Goal: Information Seeking & Learning: Find specific fact

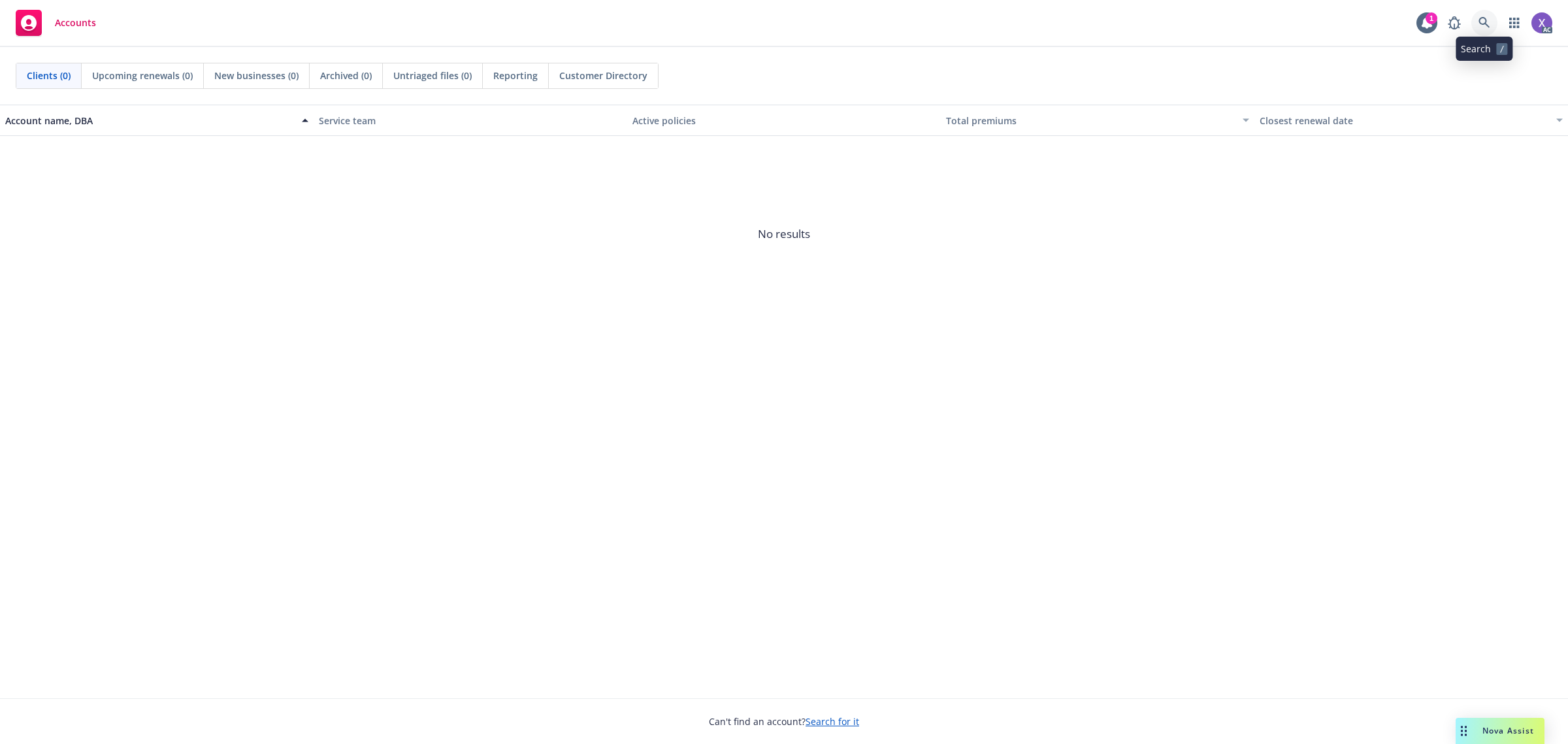
click at [1475, 16] on link at bounding box center [1484, 23] width 26 height 26
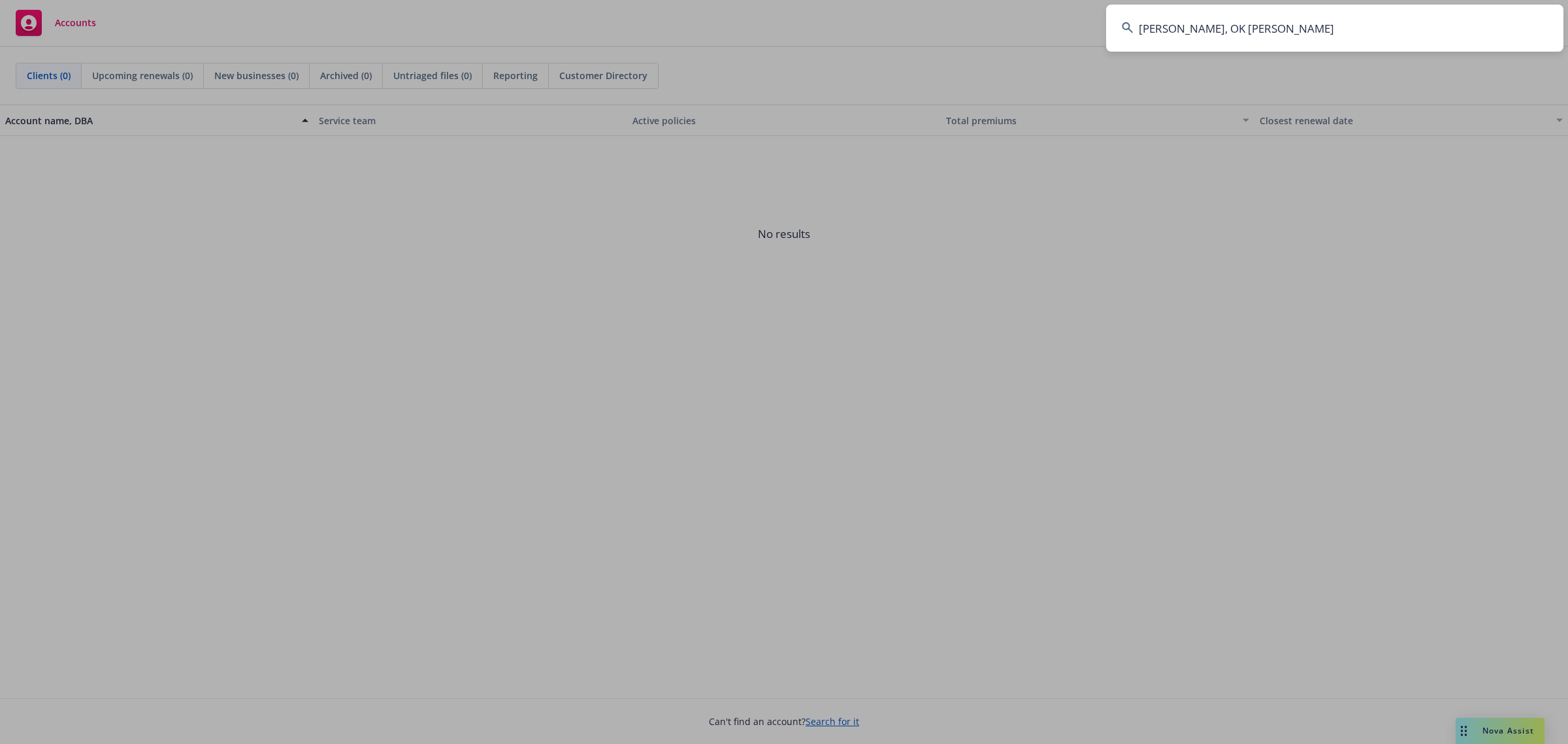
click at [1362, 33] on input "DONG SOO SHIN, OK JO SHI" at bounding box center [1335, 28] width 457 height 47
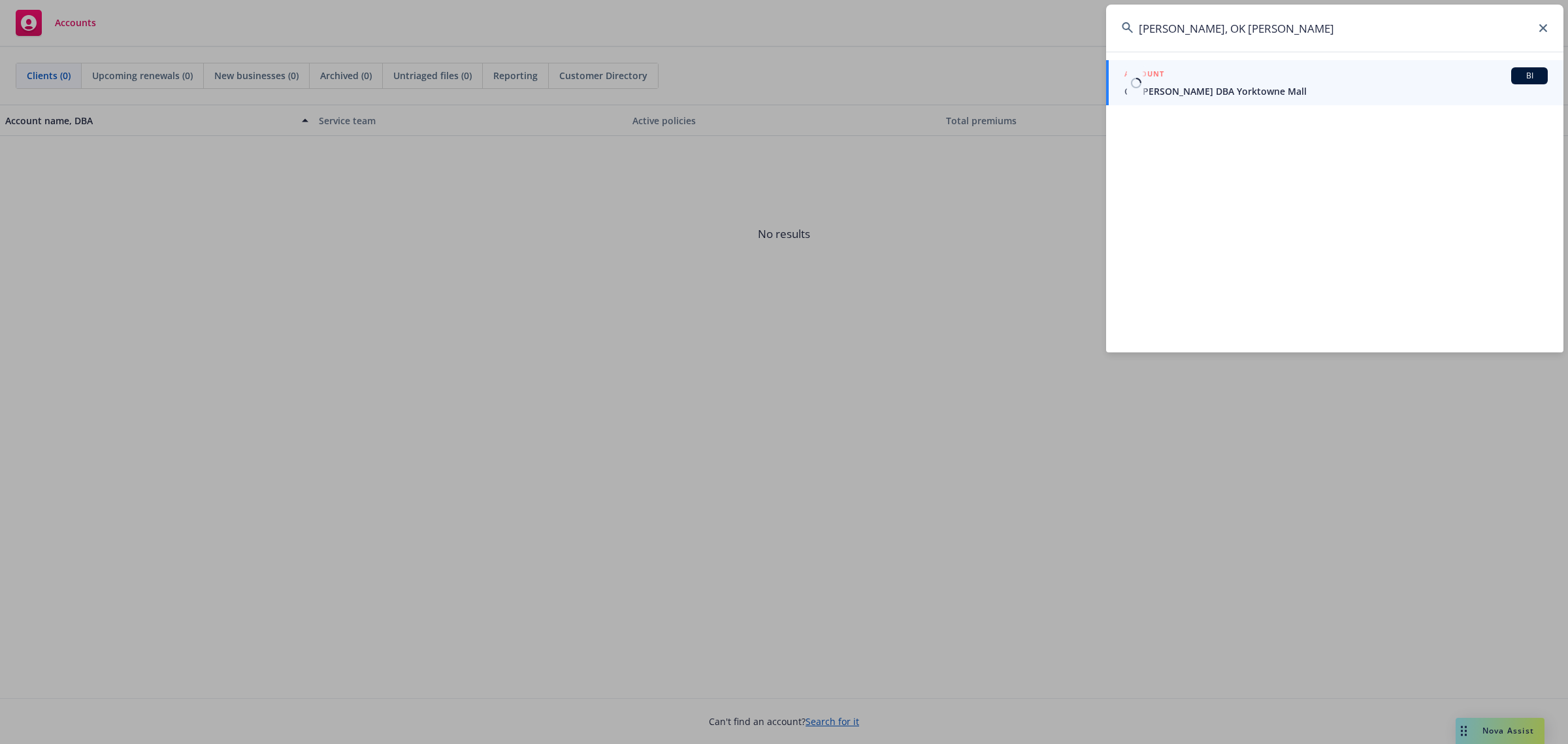
type input "DONG SOO SHIN, OK JO SHI"
click at [1228, 90] on span "Ok Jo Shin DBA Yorktowne Mall" at bounding box center [1335, 91] width 423 height 14
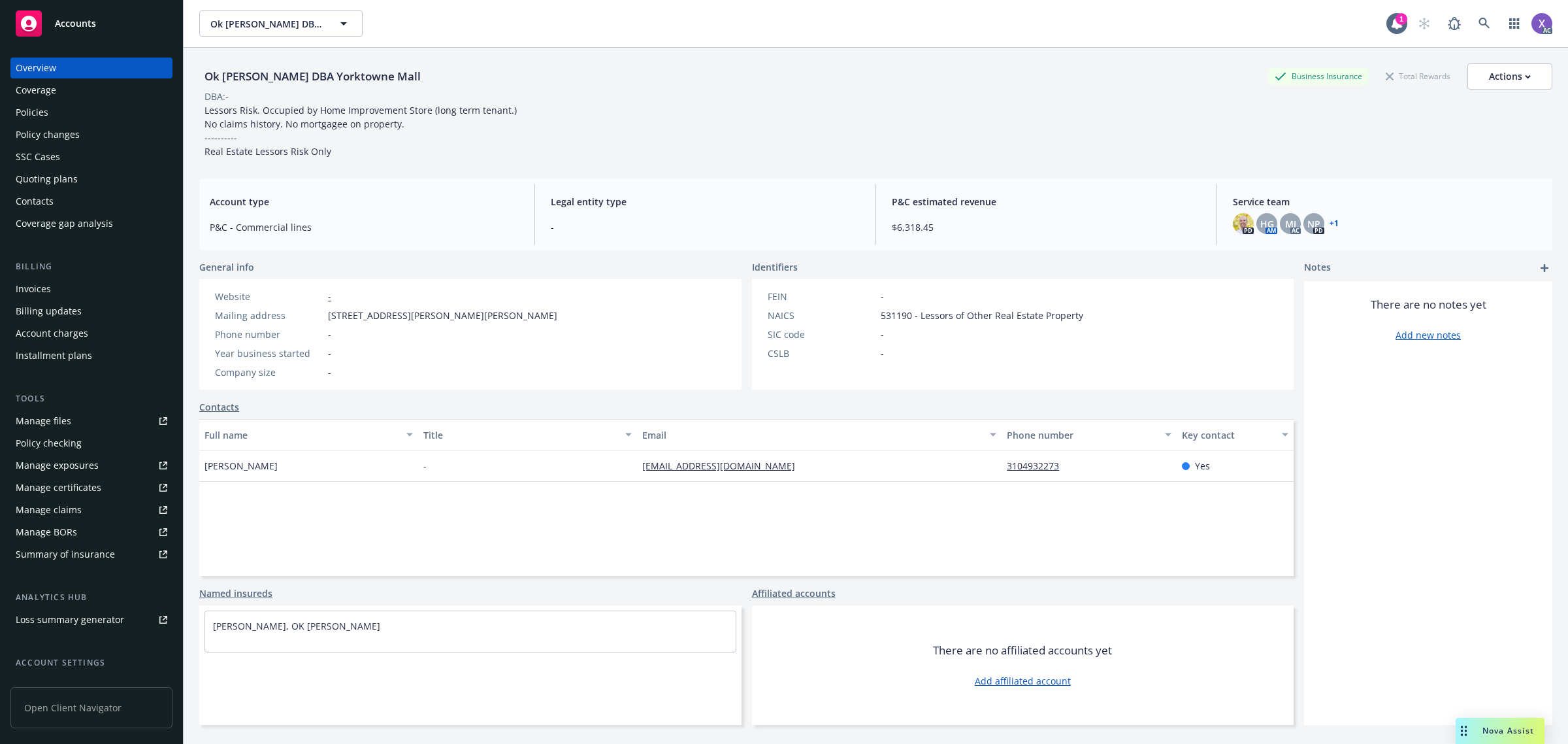
click at [196, 72] on div "Ok Jo Shin DBA Yorktowne Mall Business Insurance Total Rewards Actions DBA: - L…" at bounding box center [875, 419] width 1384 height 744
click at [201, 69] on div "Ok Jo Shin DBA Yorktowne Mall" at bounding box center [312, 77] width 226 height 17
click at [206, 75] on div "Ok Jo Shin DBA Yorktowne Mall" at bounding box center [312, 77] width 226 height 17
drag, startPoint x: 206, startPoint y: 72, endPoint x: 299, endPoint y: 81, distance: 93.4
click at [299, 81] on div "Ok Jo Shin DBA Yorktowne Mall" at bounding box center [312, 77] width 226 height 17
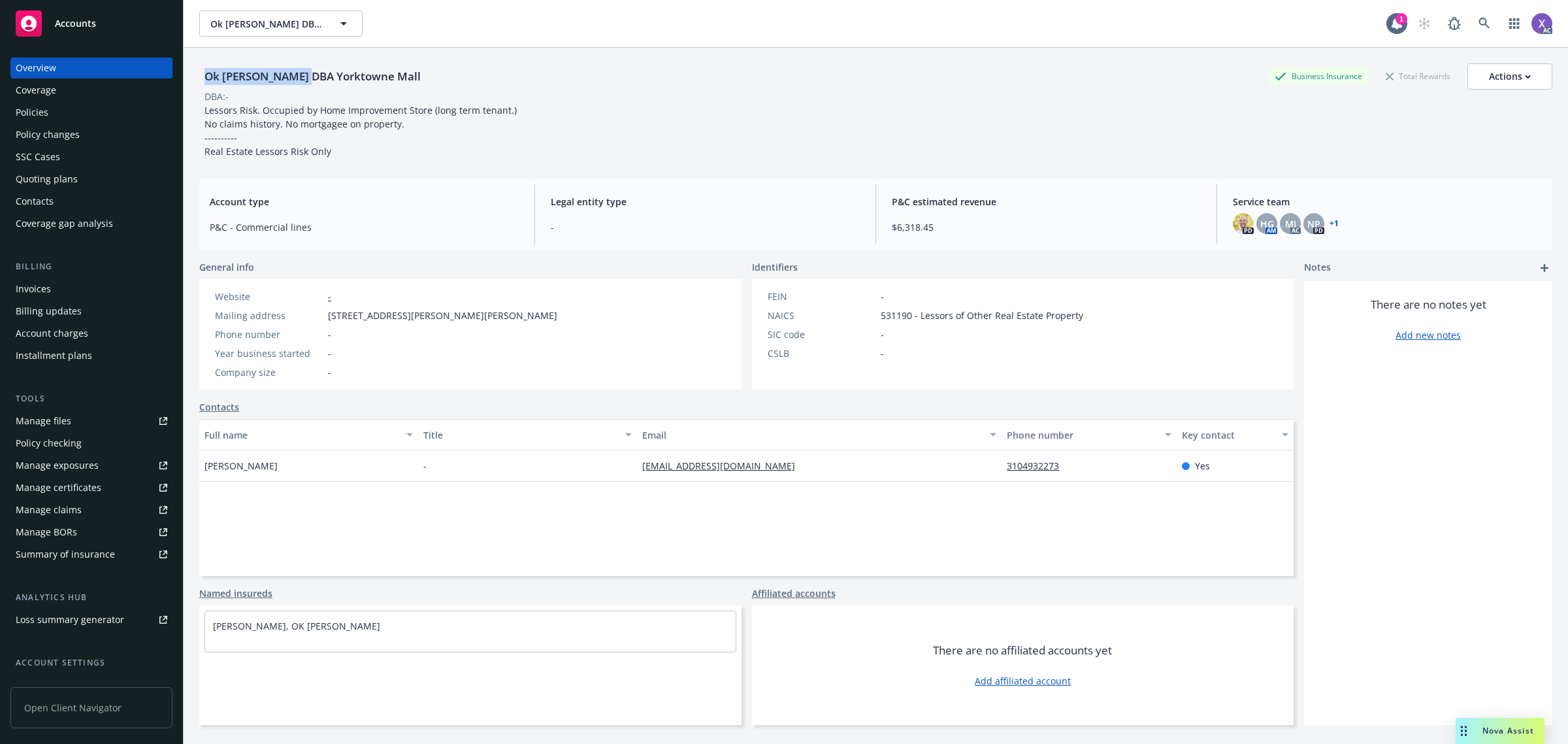
copy div "Ok Jo Shin DBA Yo"
click at [1471, 16] on link at bounding box center [1484, 24] width 26 height 26
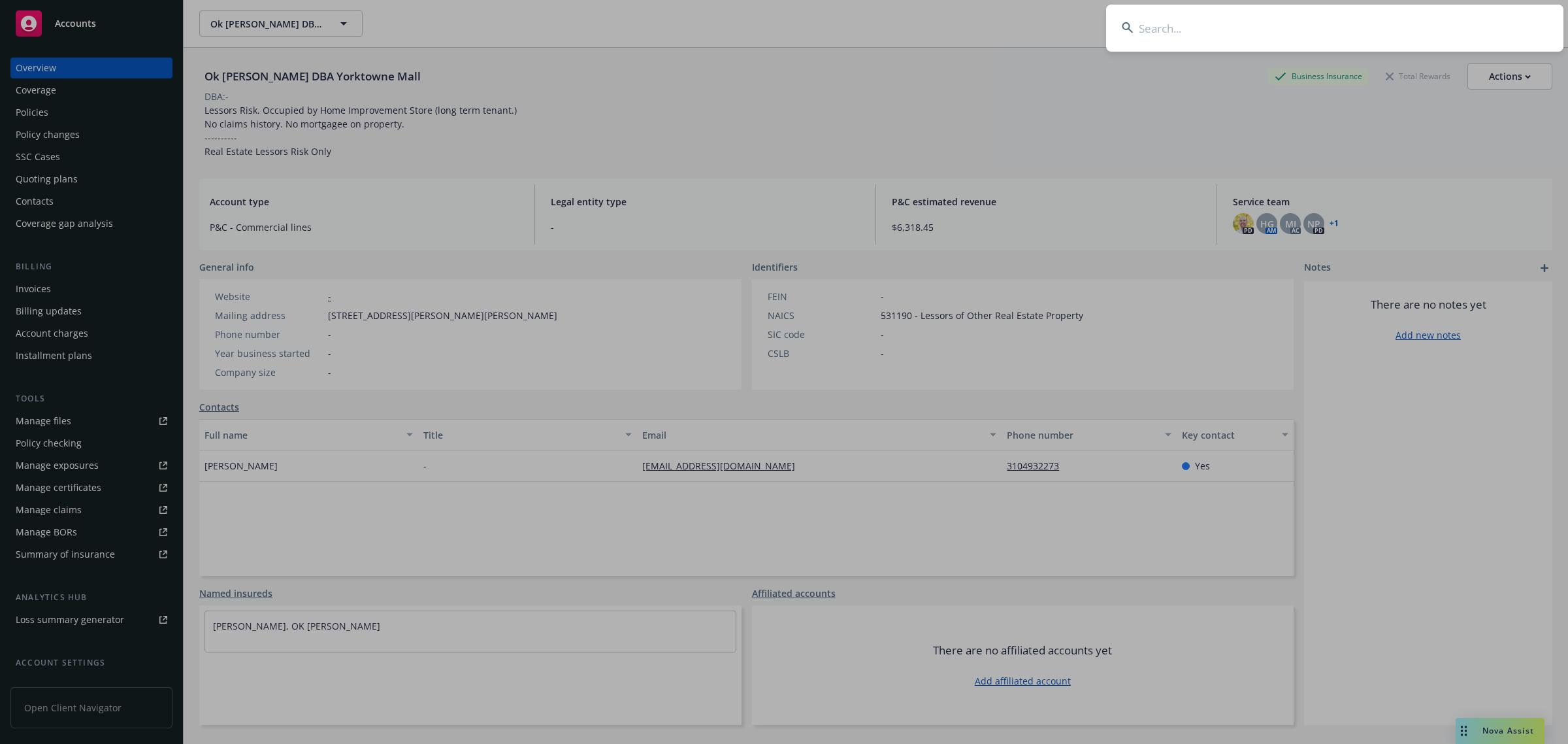
click at [1269, 17] on input at bounding box center [1335, 28] width 457 height 47
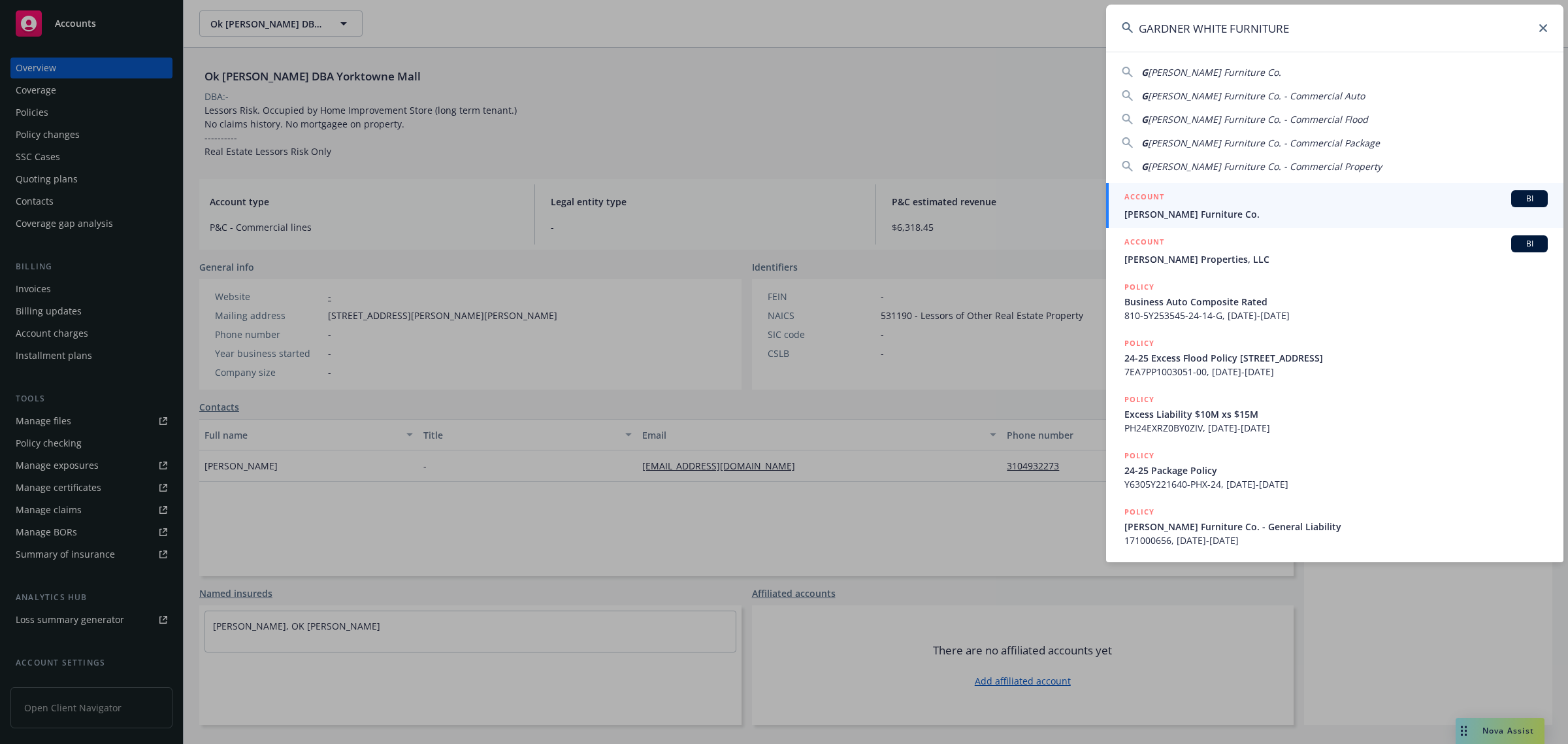
type input "GARDNER WHITE FURNITURE"
click at [1217, 217] on span "Gardner-White Furniture Co." at bounding box center [1335, 214] width 423 height 14
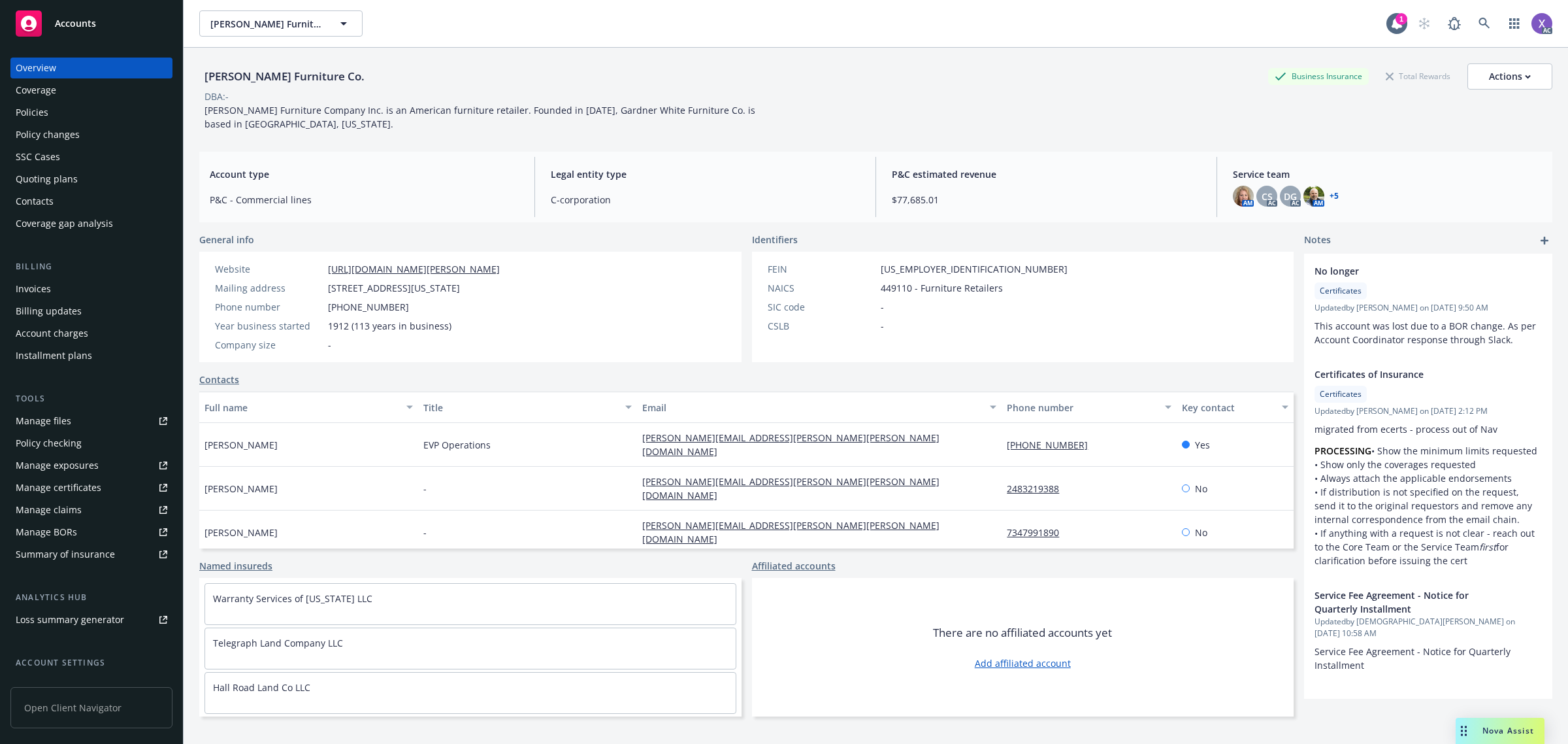
click at [40, 289] on div "Invoices" at bounding box center [33, 289] width 35 height 21
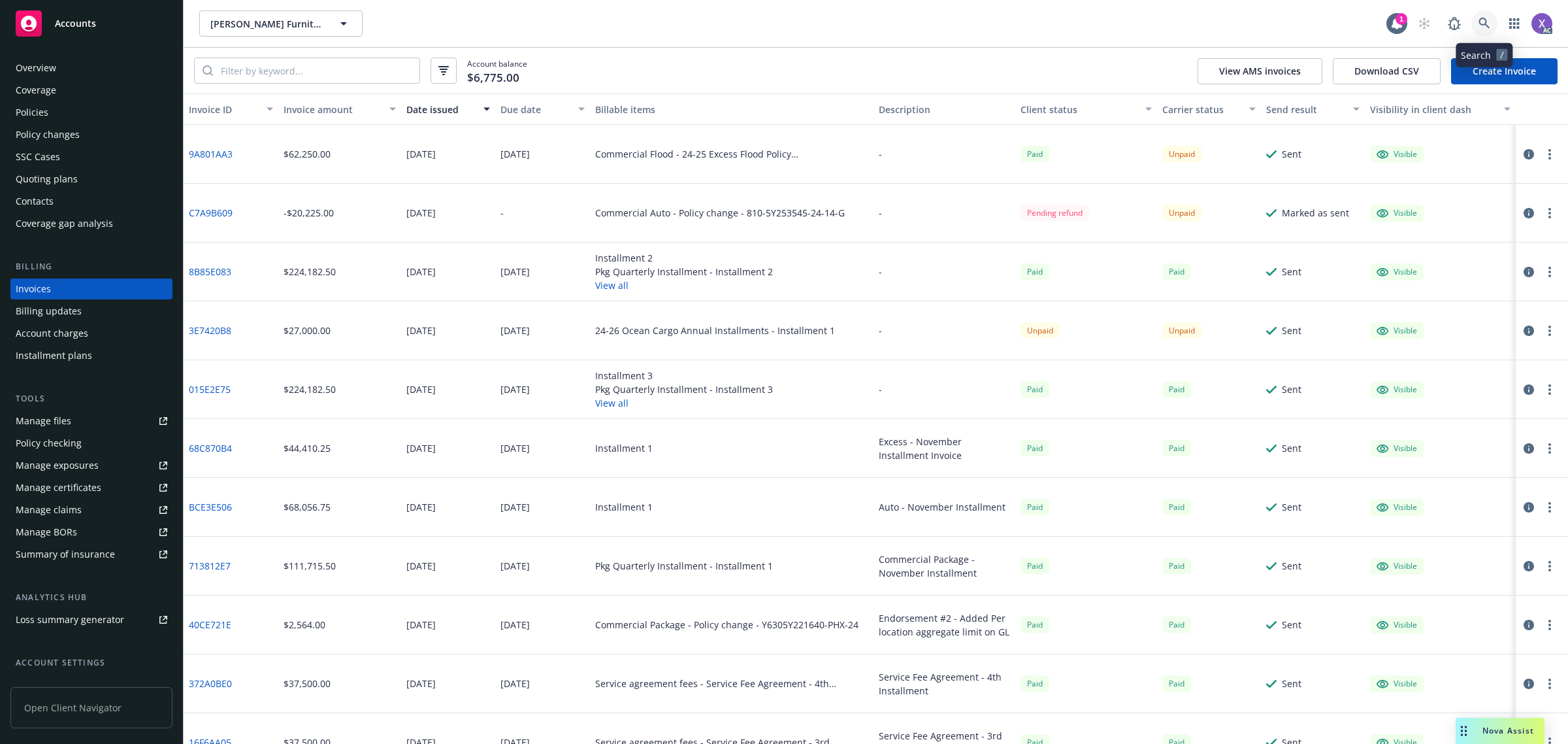
click at [1478, 26] on icon at bounding box center [1484, 23] width 12 height 12
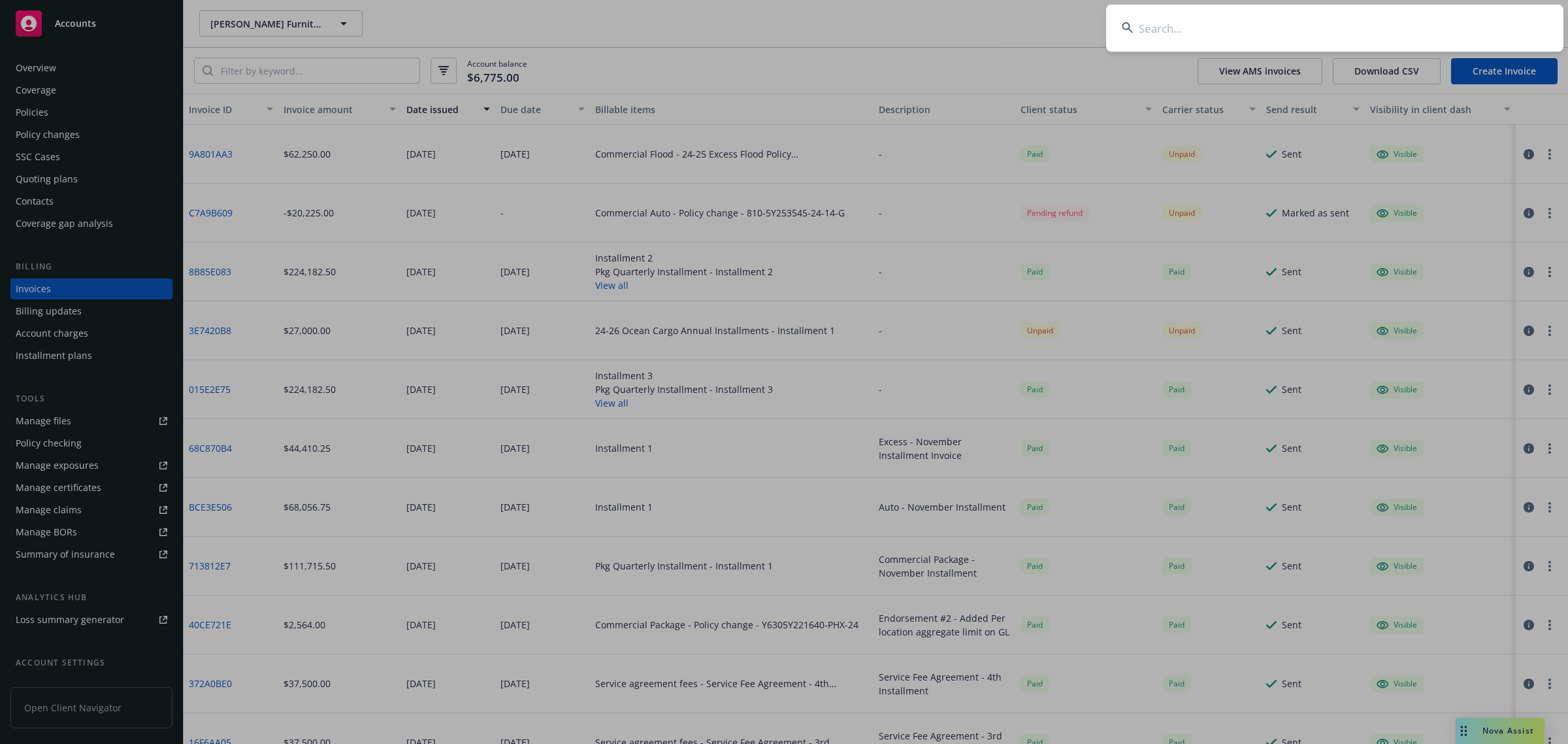
click at [1336, 33] on input at bounding box center [1335, 28] width 457 height 47
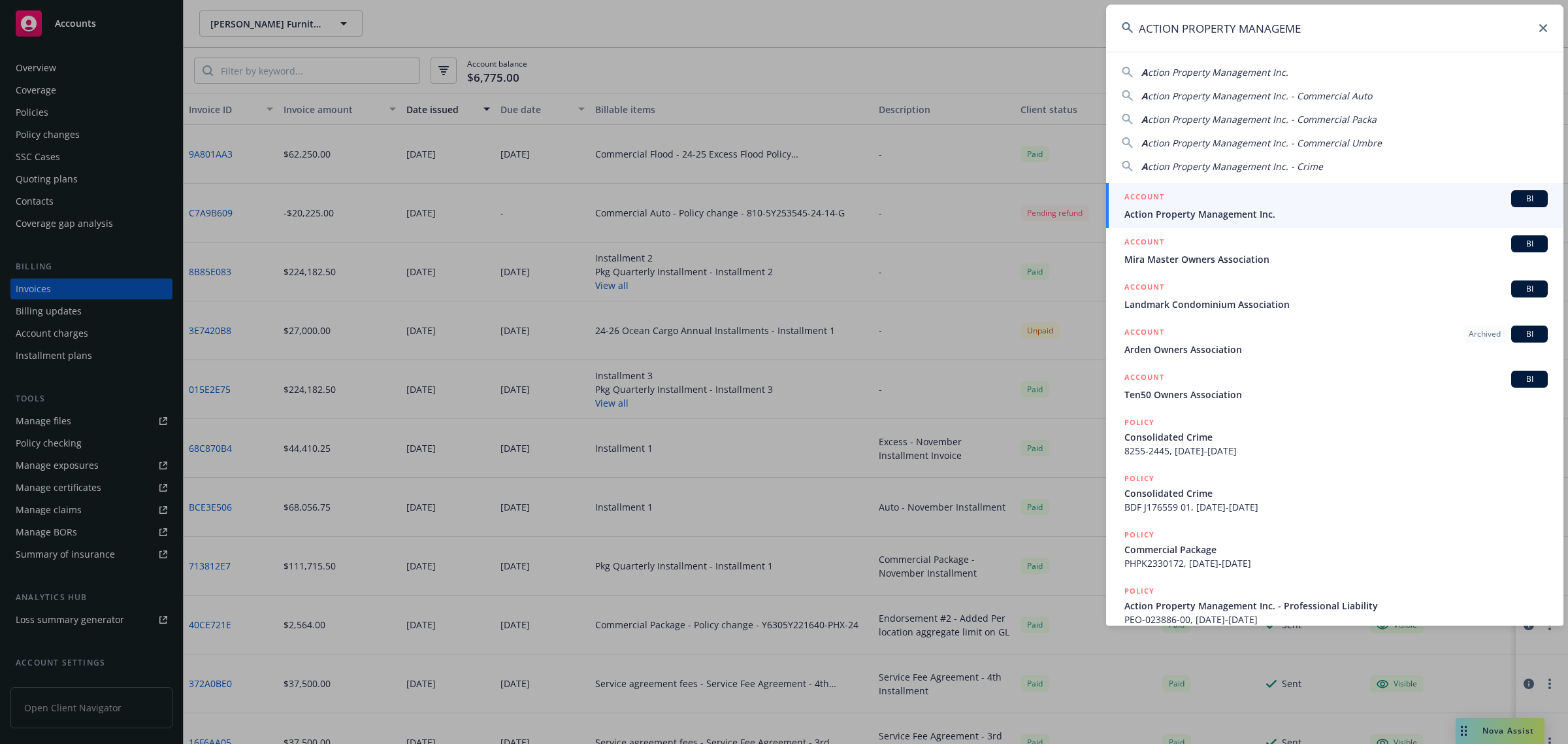
type input "ACTION PROPERTY MANAGEME"
click at [1253, 198] on div "ACCOUNT BI" at bounding box center [1335, 199] width 423 height 17
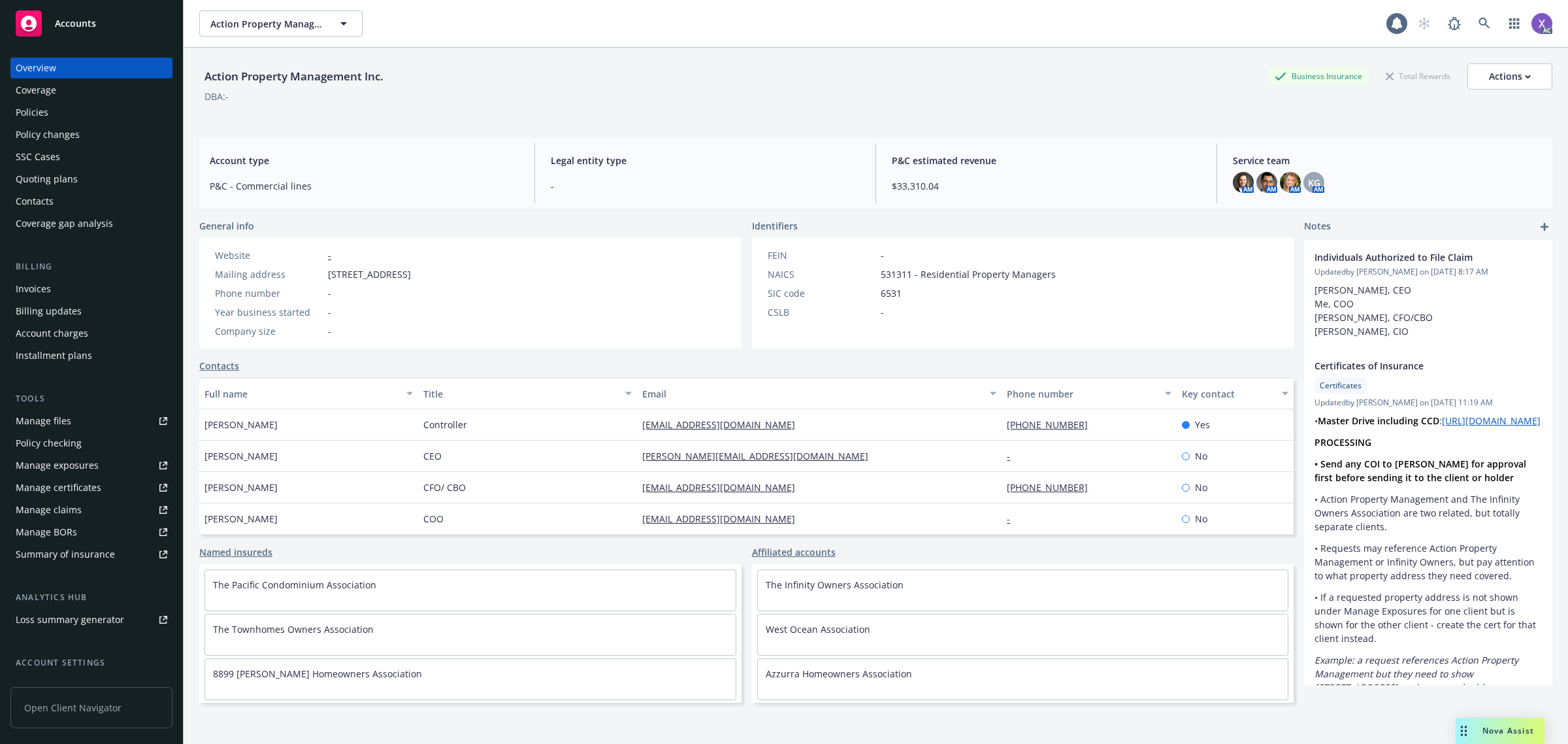
click at [46, 111] on div "Policies" at bounding box center [31, 112] width 33 height 21
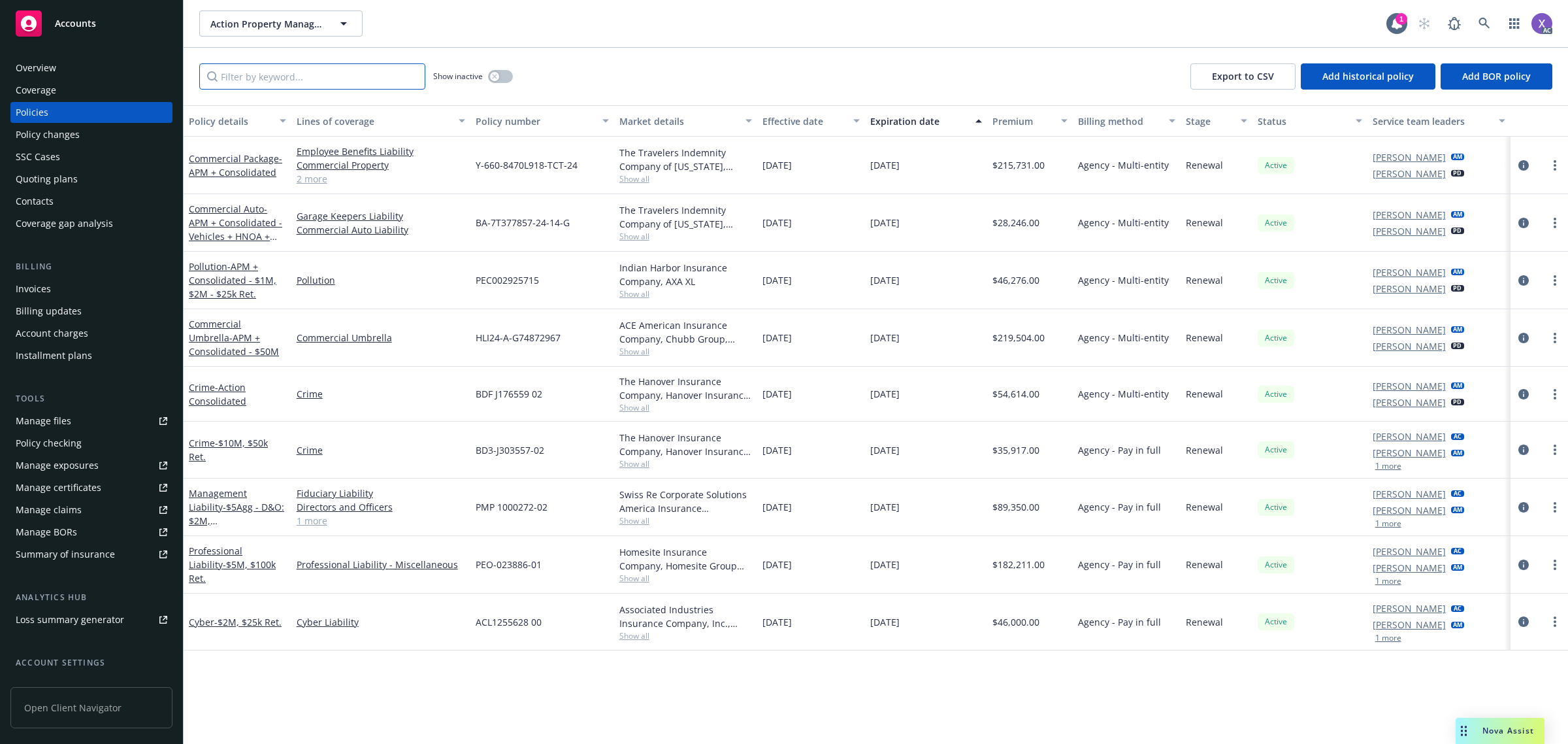
click at [292, 77] on input "Filter by keyword..." at bounding box center [312, 77] width 226 height 26
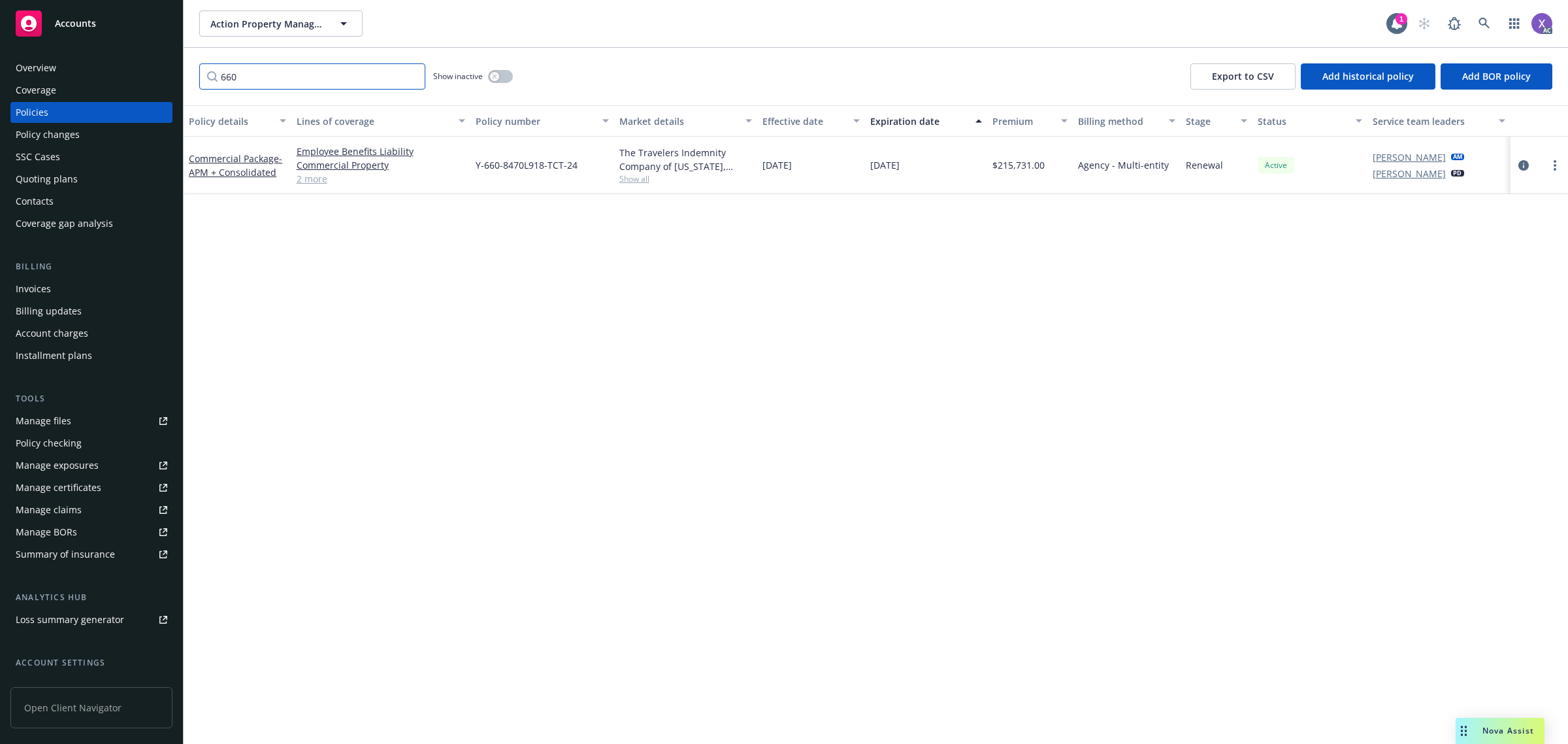
click at [266, 79] on input "660" at bounding box center [312, 77] width 226 height 26
type input "6"
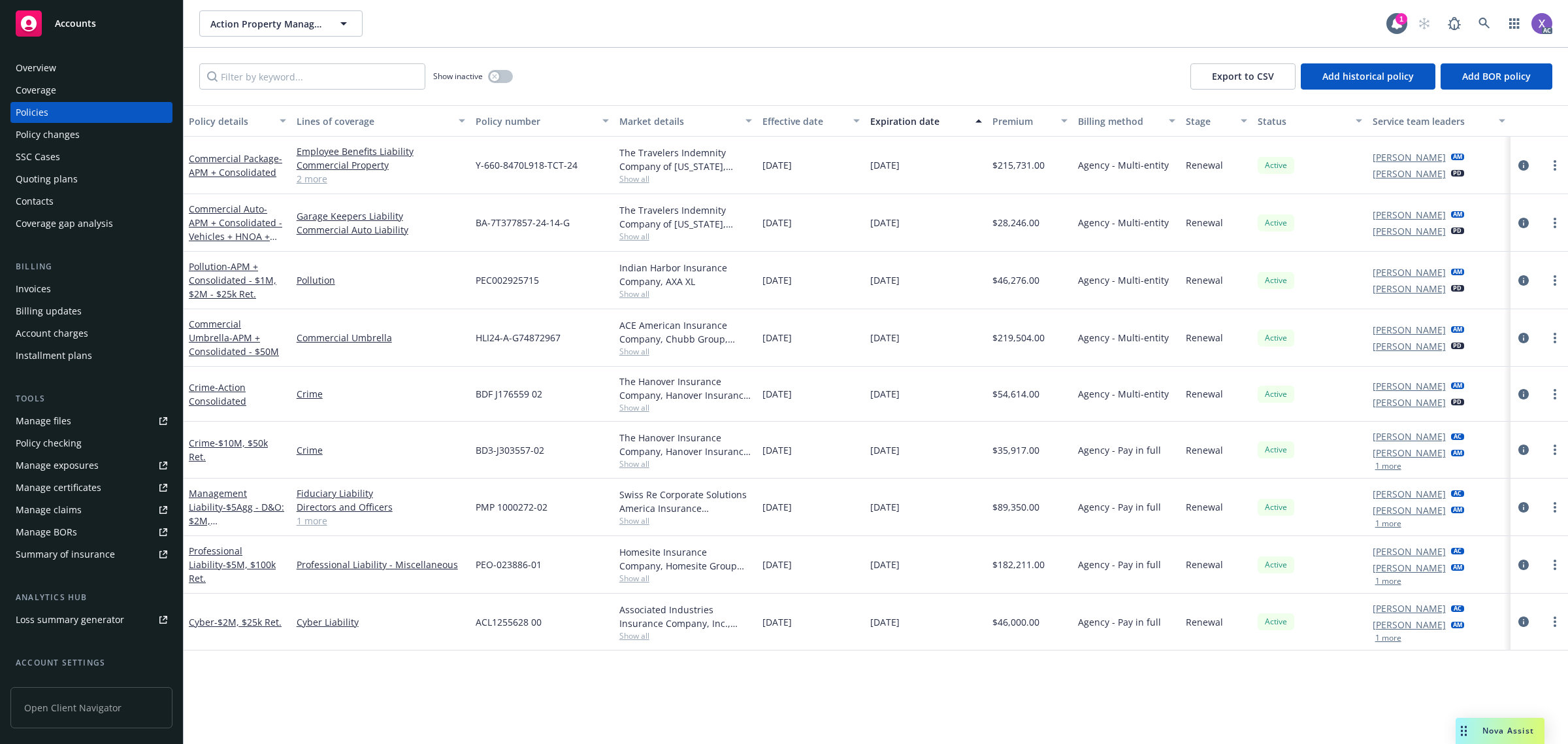
click at [42, 73] on div "Overview" at bounding box center [35, 68] width 41 height 21
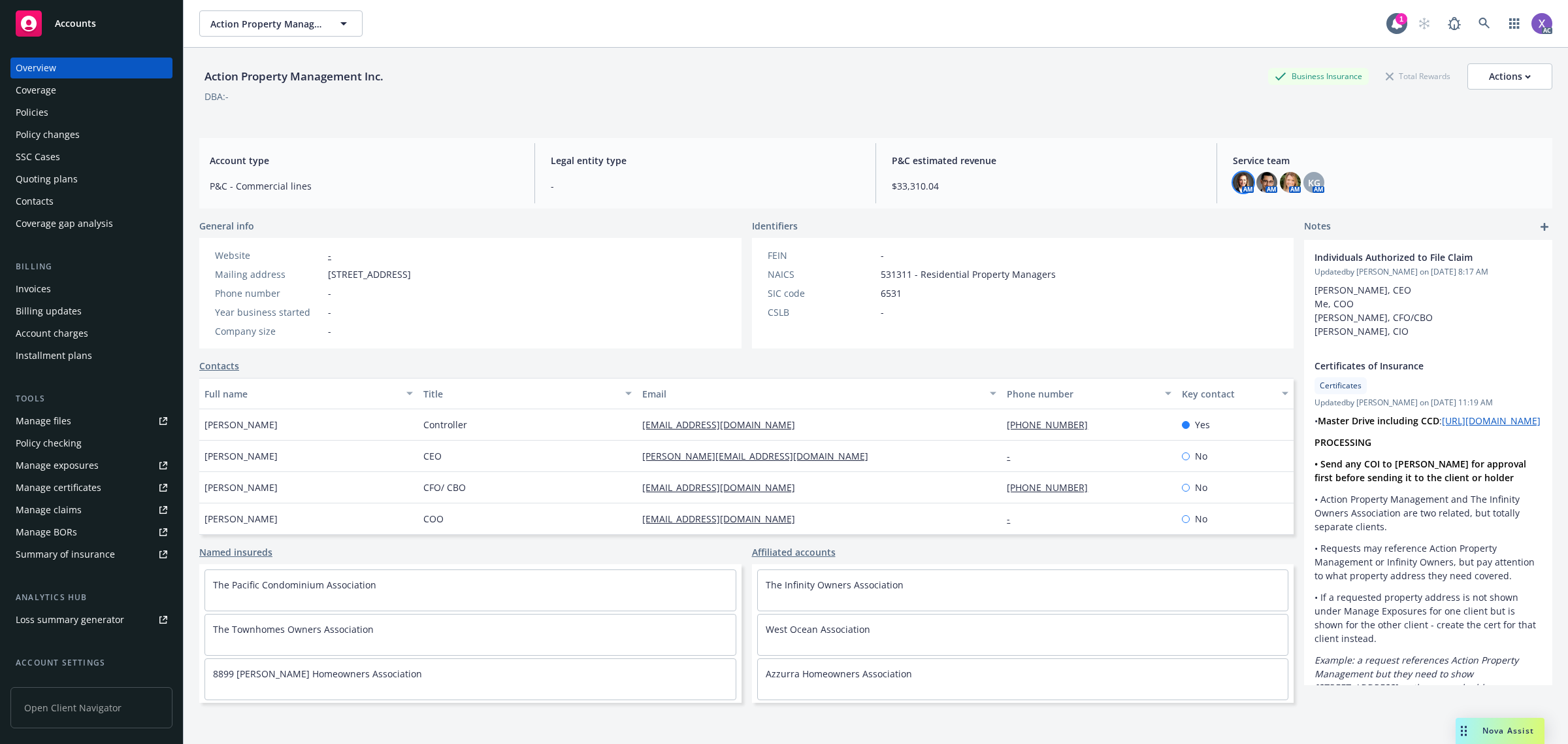
click at [1236, 182] on img at bounding box center [1243, 182] width 21 height 21
click at [1256, 185] on img at bounding box center [1266, 182] width 21 height 21
click at [1279, 187] on img at bounding box center [1289, 182] width 21 height 21
click at [1308, 184] on span "KG" at bounding box center [1314, 183] width 12 height 14
click at [1283, 183] on img at bounding box center [1289, 182] width 21 height 21
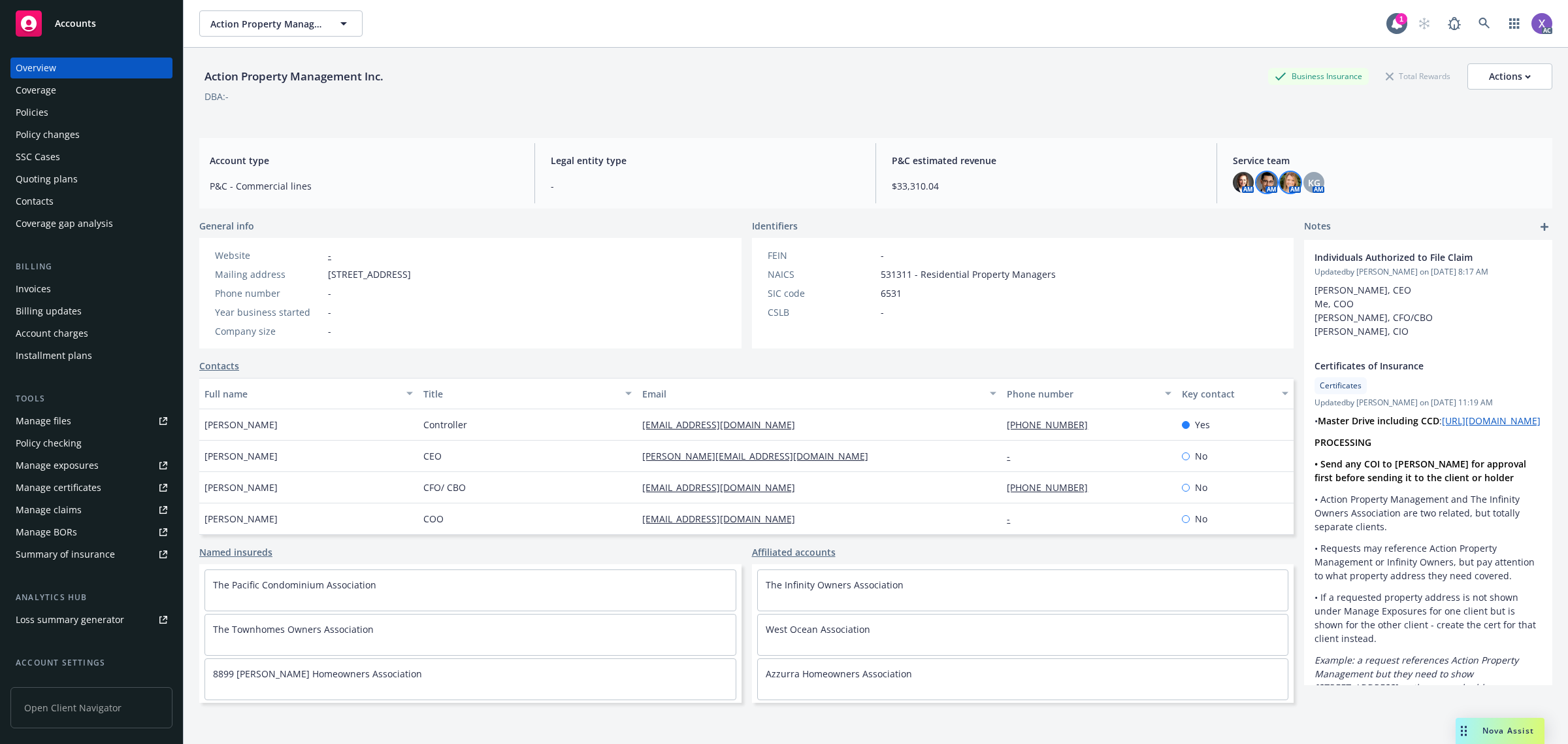
click at [1257, 185] on img at bounding box center [1266, 182] width 21 height 21
click at [1279, 185] on img at bounding box center [1289, 182] width 21 height 21
click at [1233, 190] on img at bounding box center [1243, 182] width 21 height 21
click at [1259, 183] on img at bounding box center [1266, 182] width 21 height 21
click at [1389, 167] on span "Service team" at bounding box center [1387, 160] width 309 height 14
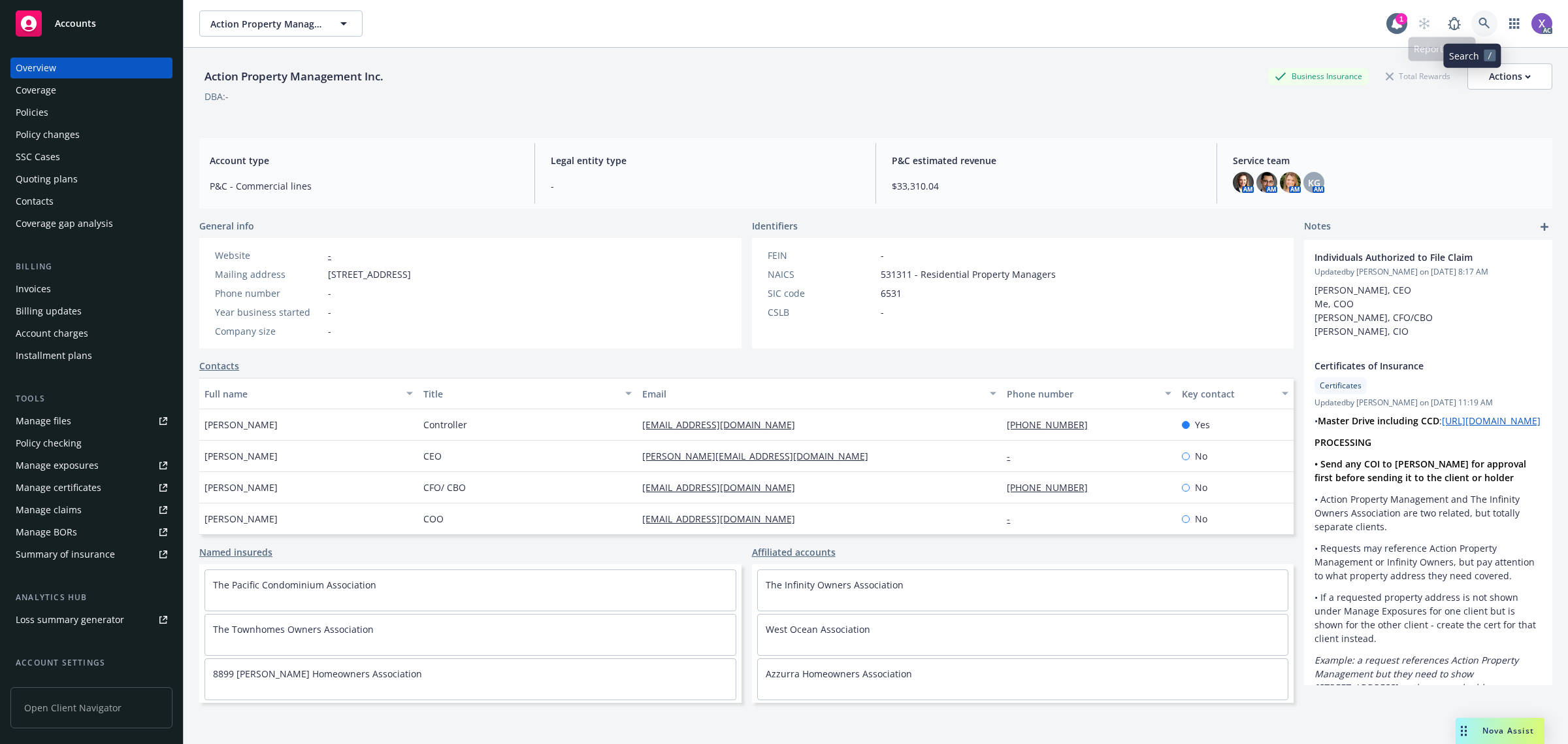
click at [1478, 21] on icon at bounding box center [1484, 23] width 11 height 11
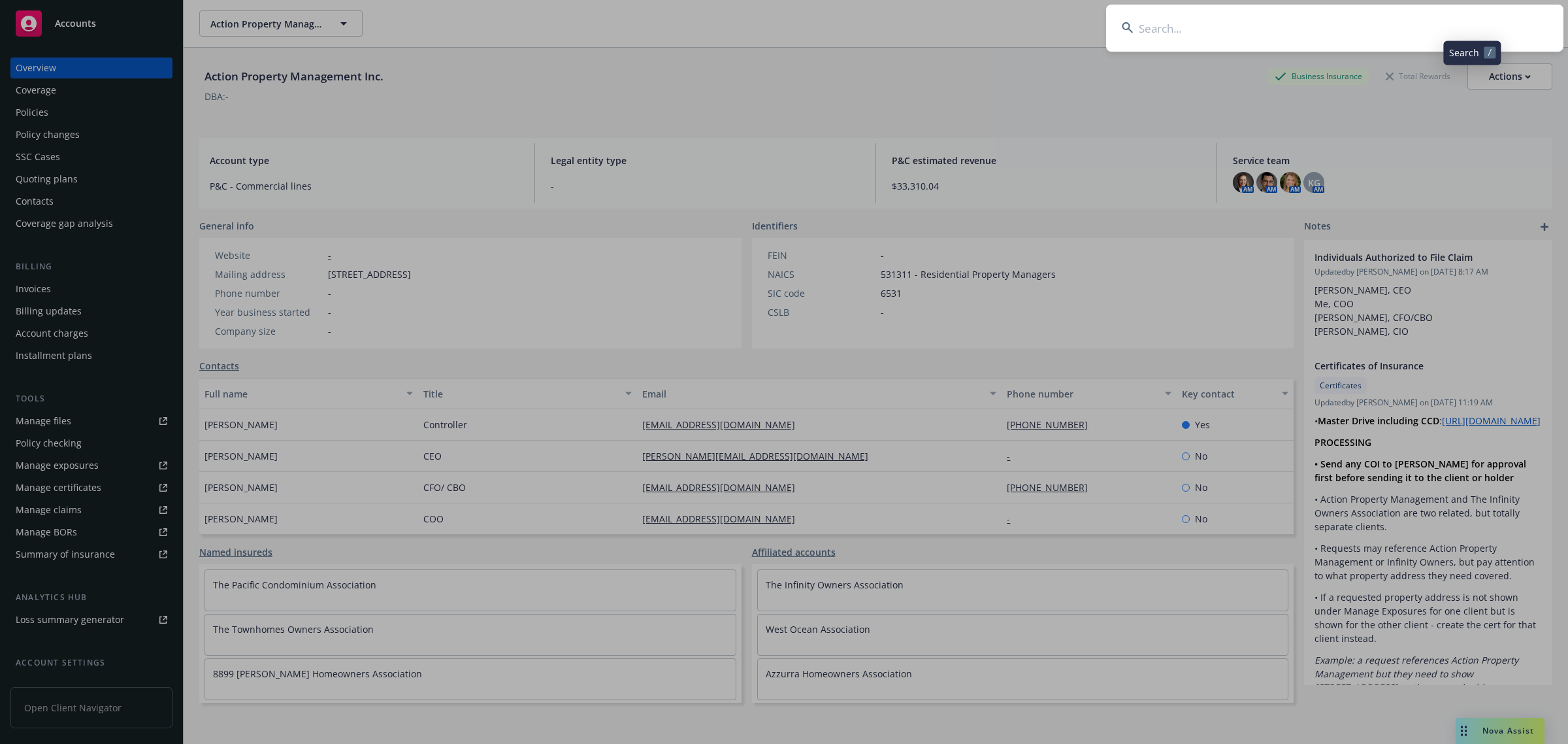
click at [1335, 17] on input at bounding box center [1335, 28] width 457 height 47
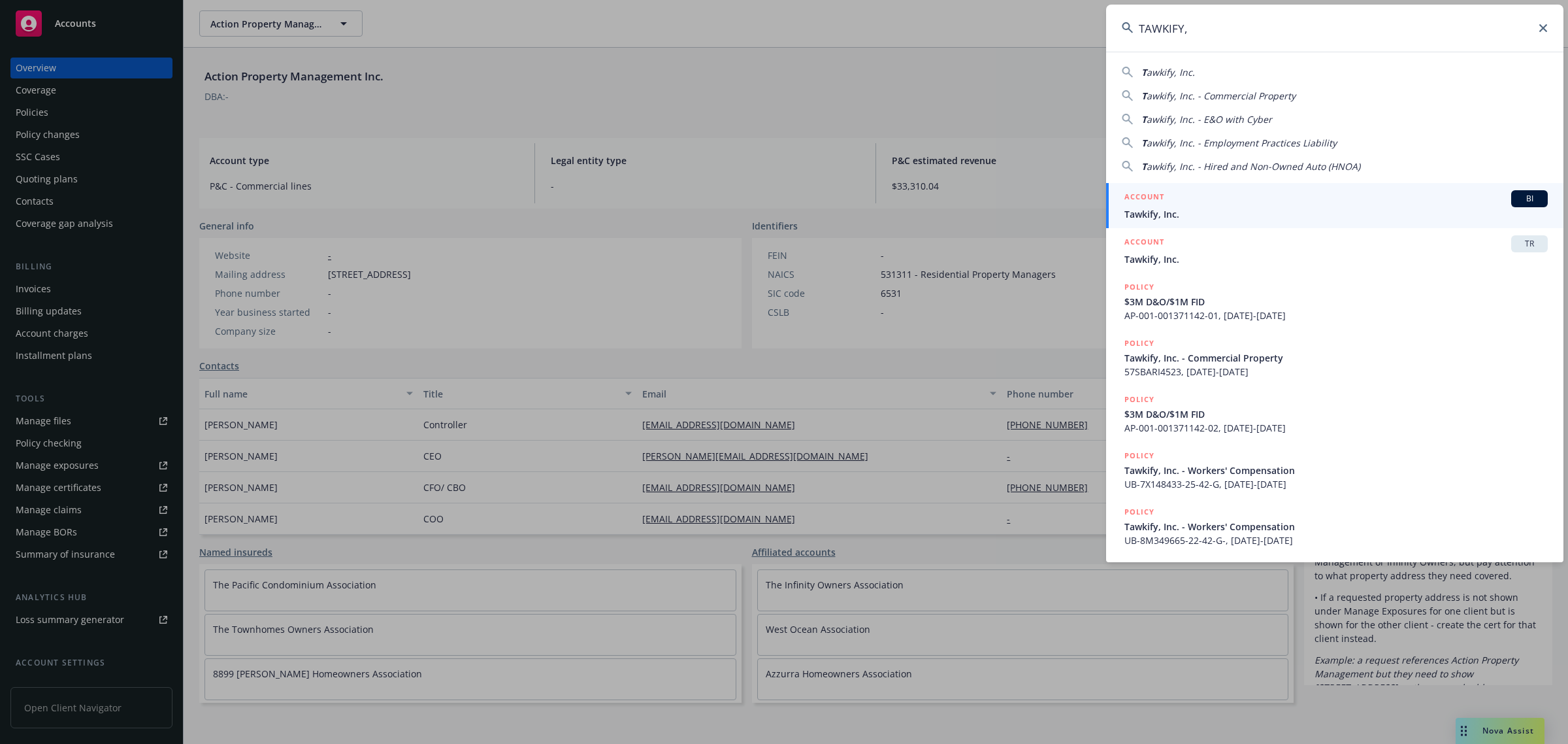
type input "TAWKIFY,"
drag, startPoint x: 1174, startPoint y: 213, endPoint x: 1157, endPoint y: 216, distance: 17.3
click at [1174, 213] on span "Tawkify, Inc." at bounding box center [1335, 214] width 423 height 14
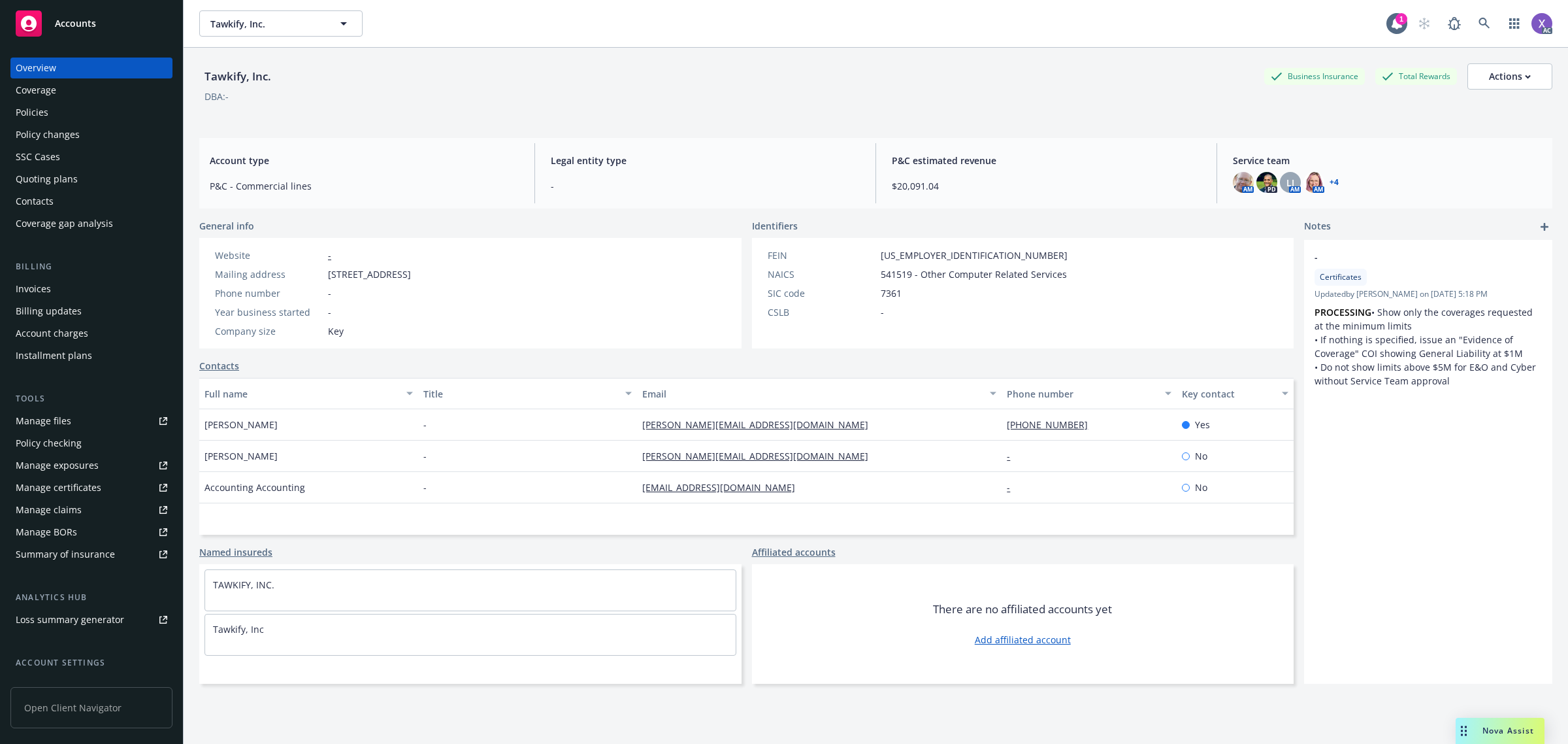
click at [45, 289] on div "Invoices" at bounding box center [33, 289] width 35 height 21
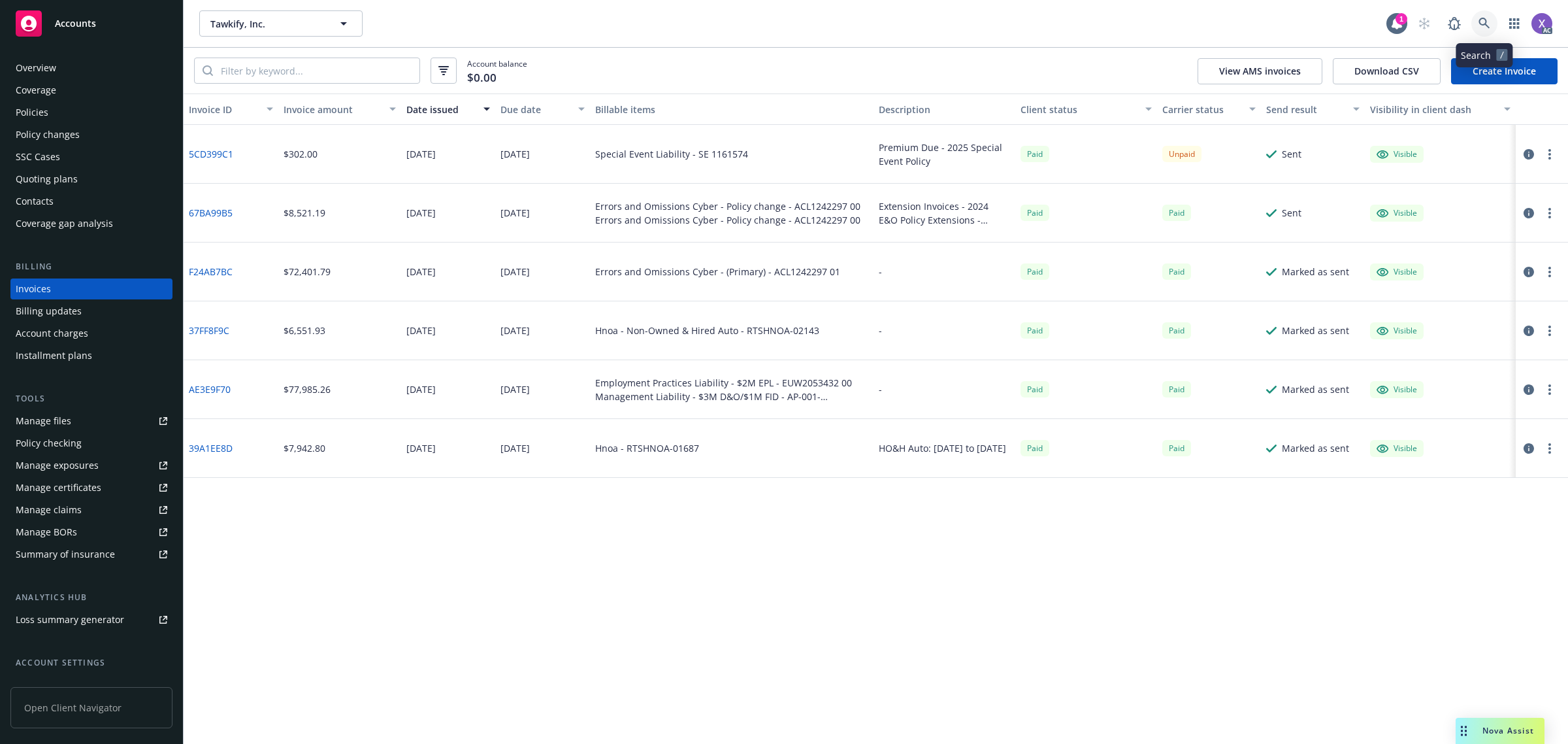
click at [1486, 28] on icon at bounding box center [1484, 23] width 12 height 12
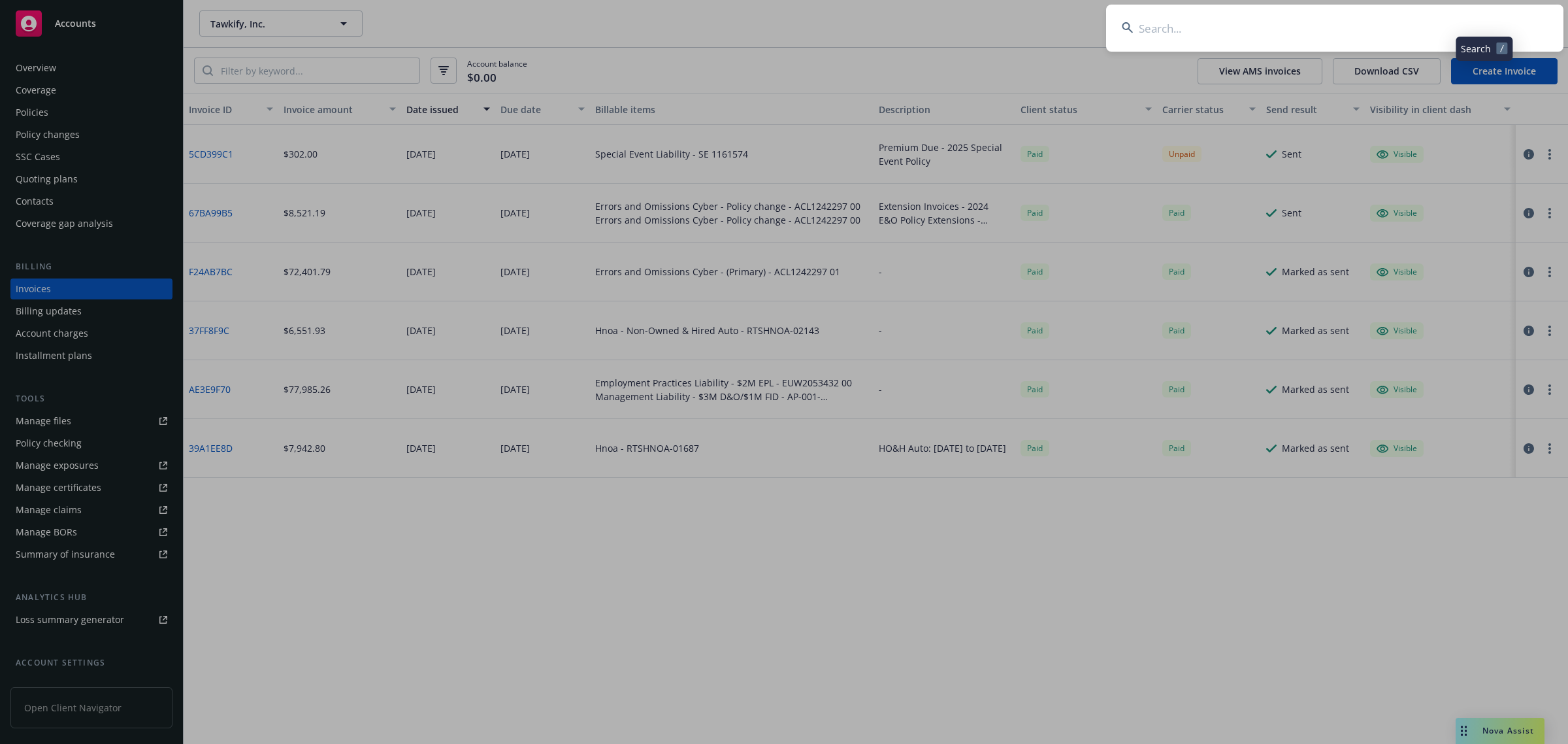
click at [1222, 36] on input at bounding box center [1335, 28] width 457 height 47
type input "San Francisco Italian Athletic Club and Cultural Foundation"
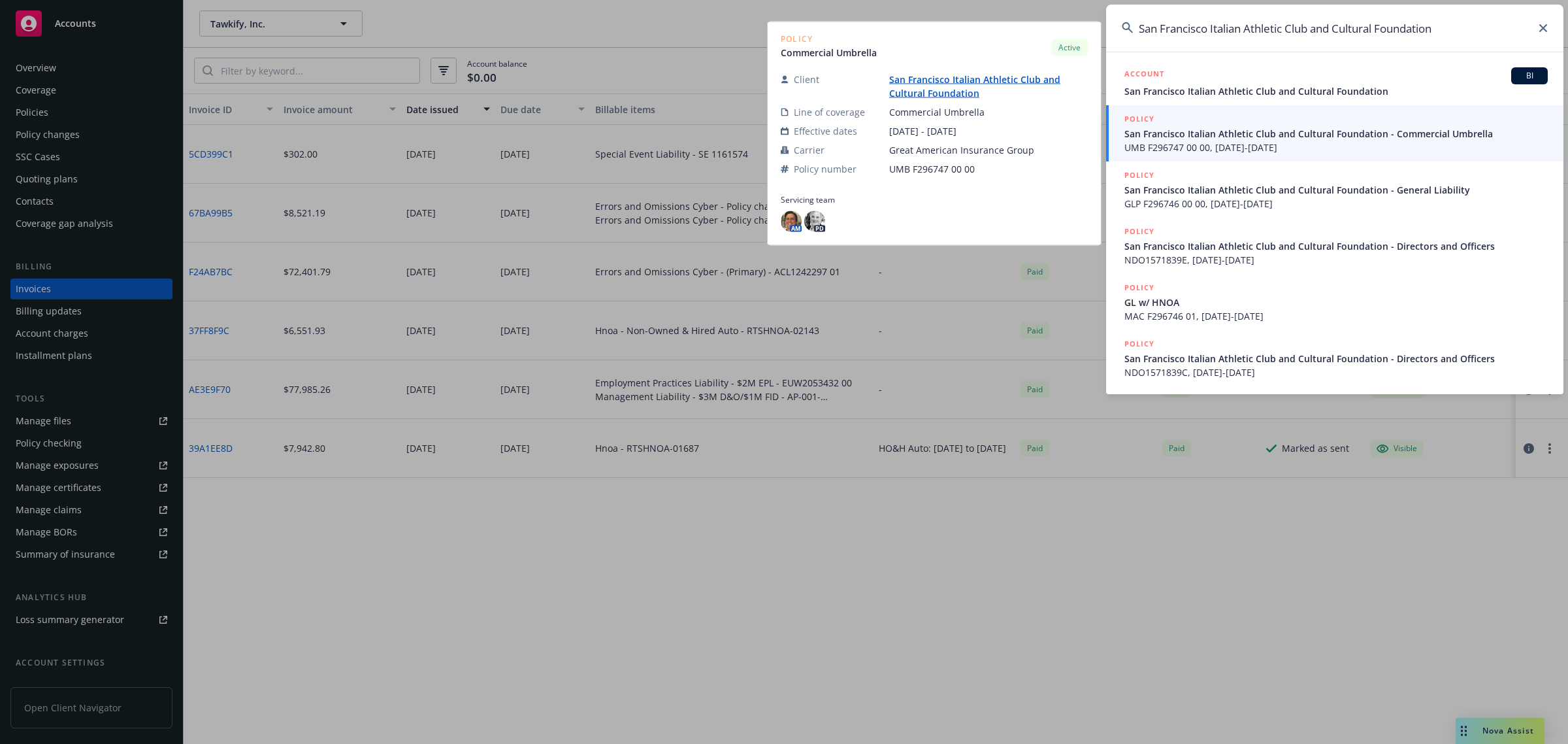
click at [1192, 134] on span "San Francisco Italian Athletic Club and Cultural Foundation - Commercial Umbrel…" at bounding box center [1335, 134] width 423 height 14
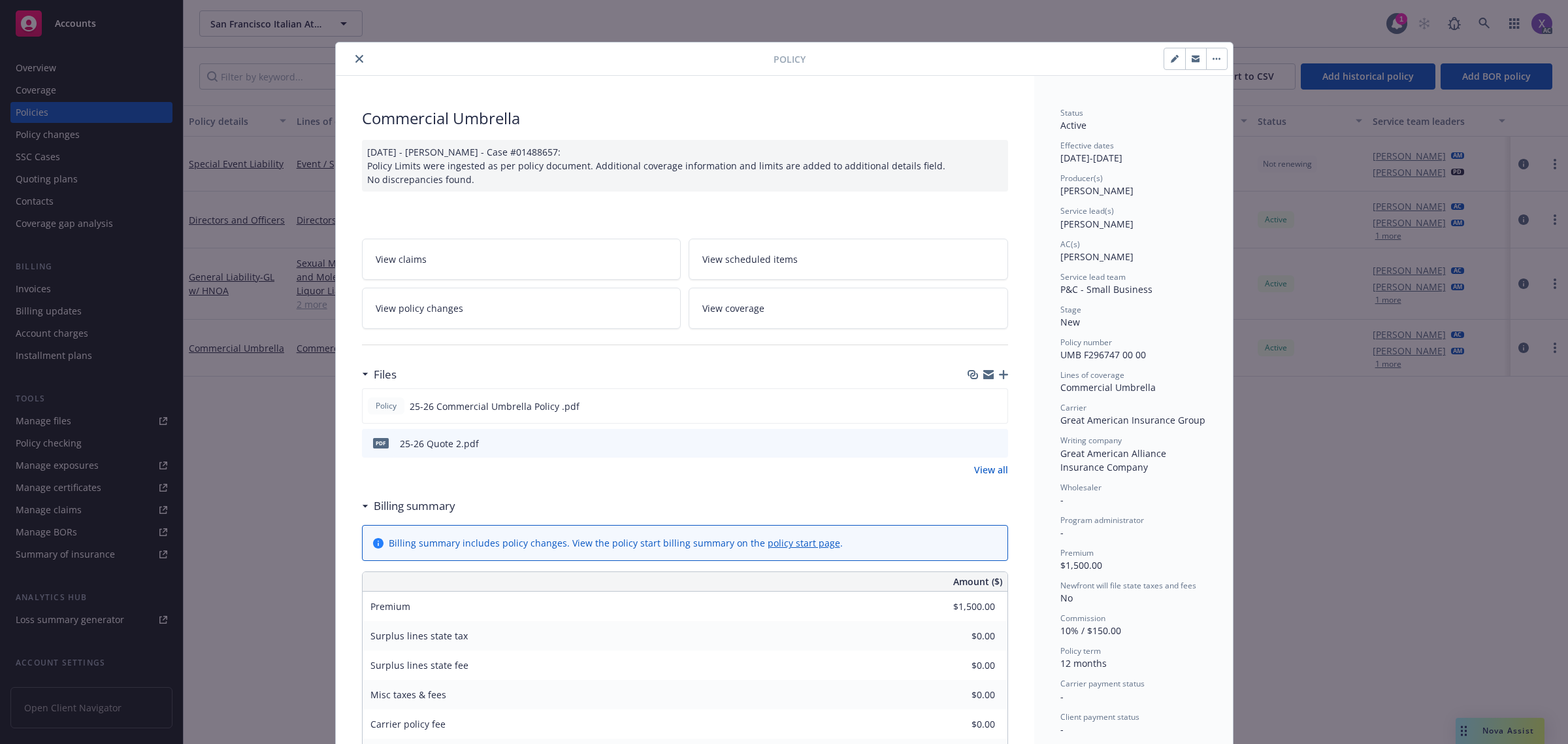
click at [355, 58] on icon "close" at bounding box center [359, 58] width 8 height 8
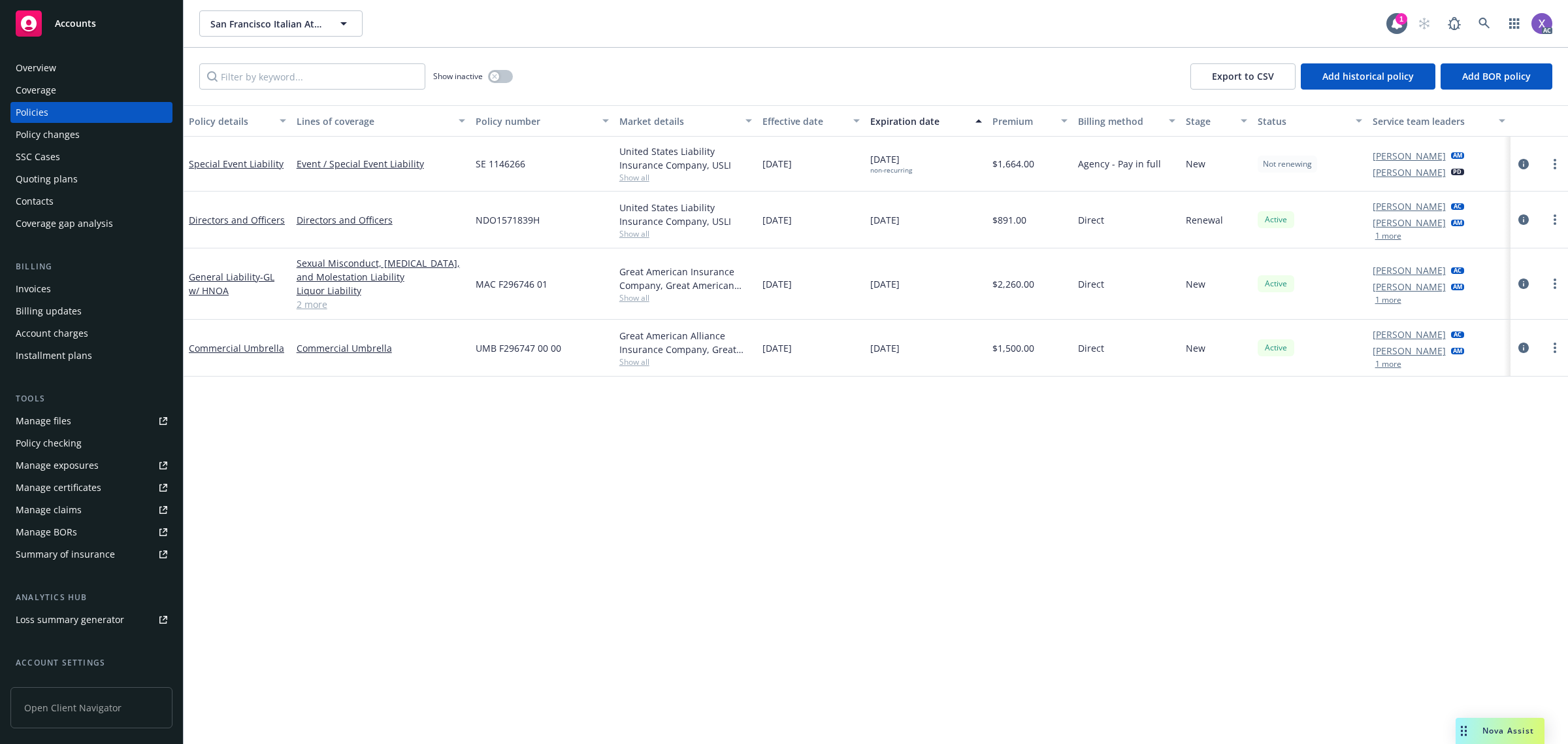
click at [30, 288] on div "Invoices" at bounding box center [33, 289] width 35 height 21
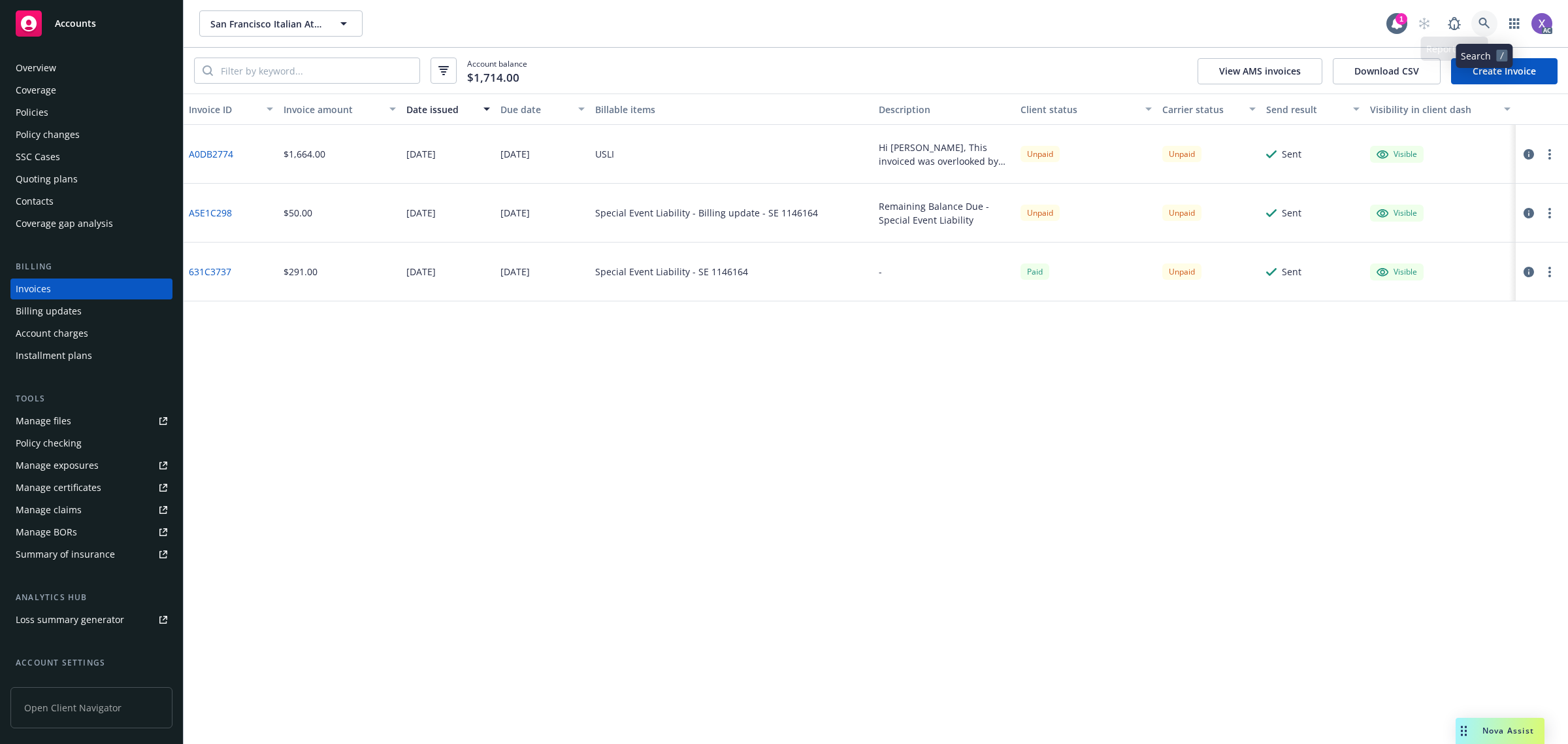
click at [1474, 26] on link at bounding box center [1484, 24] width 26 height 26
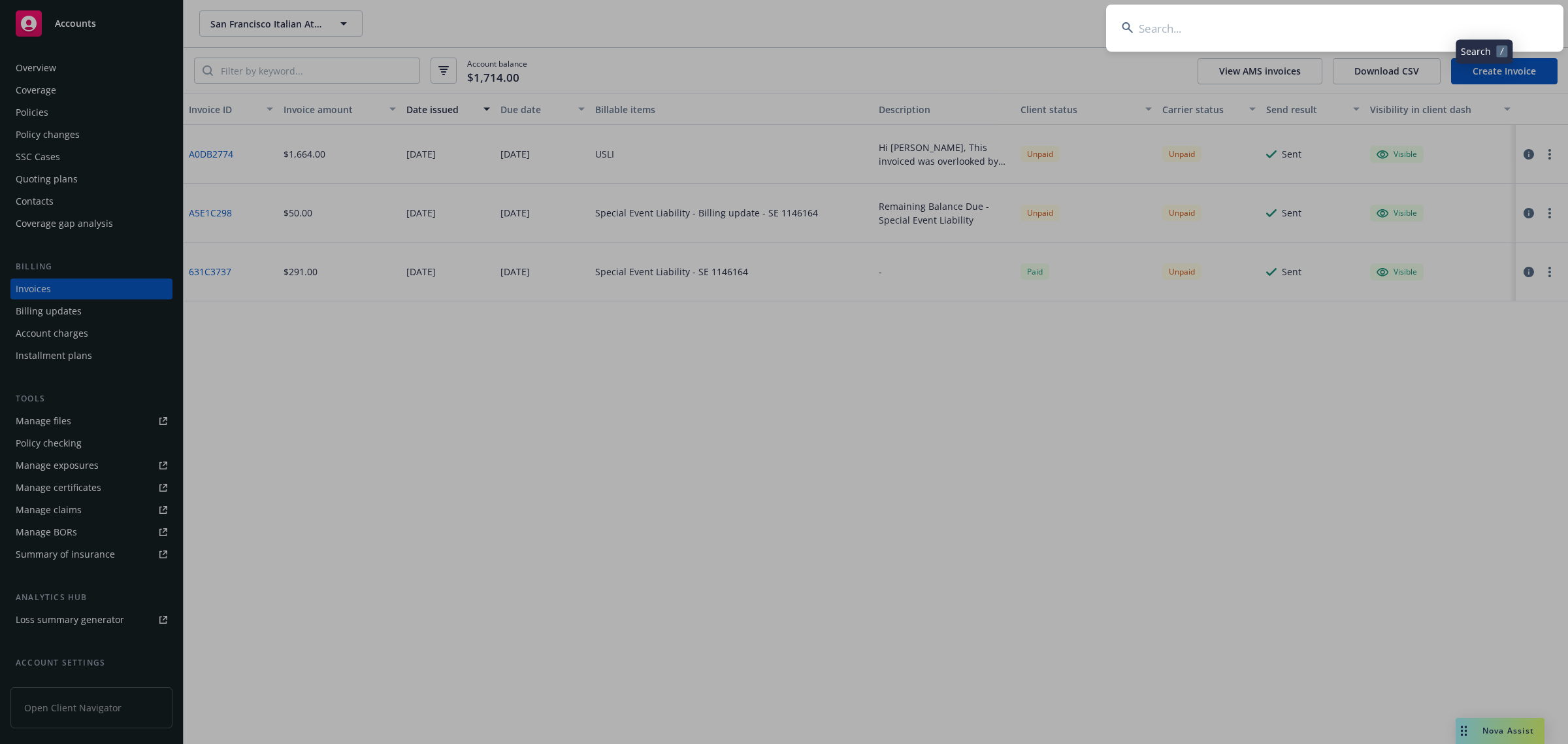
click at [1318, 24] on input at bounding box center [1335, 28] width 457 height 47
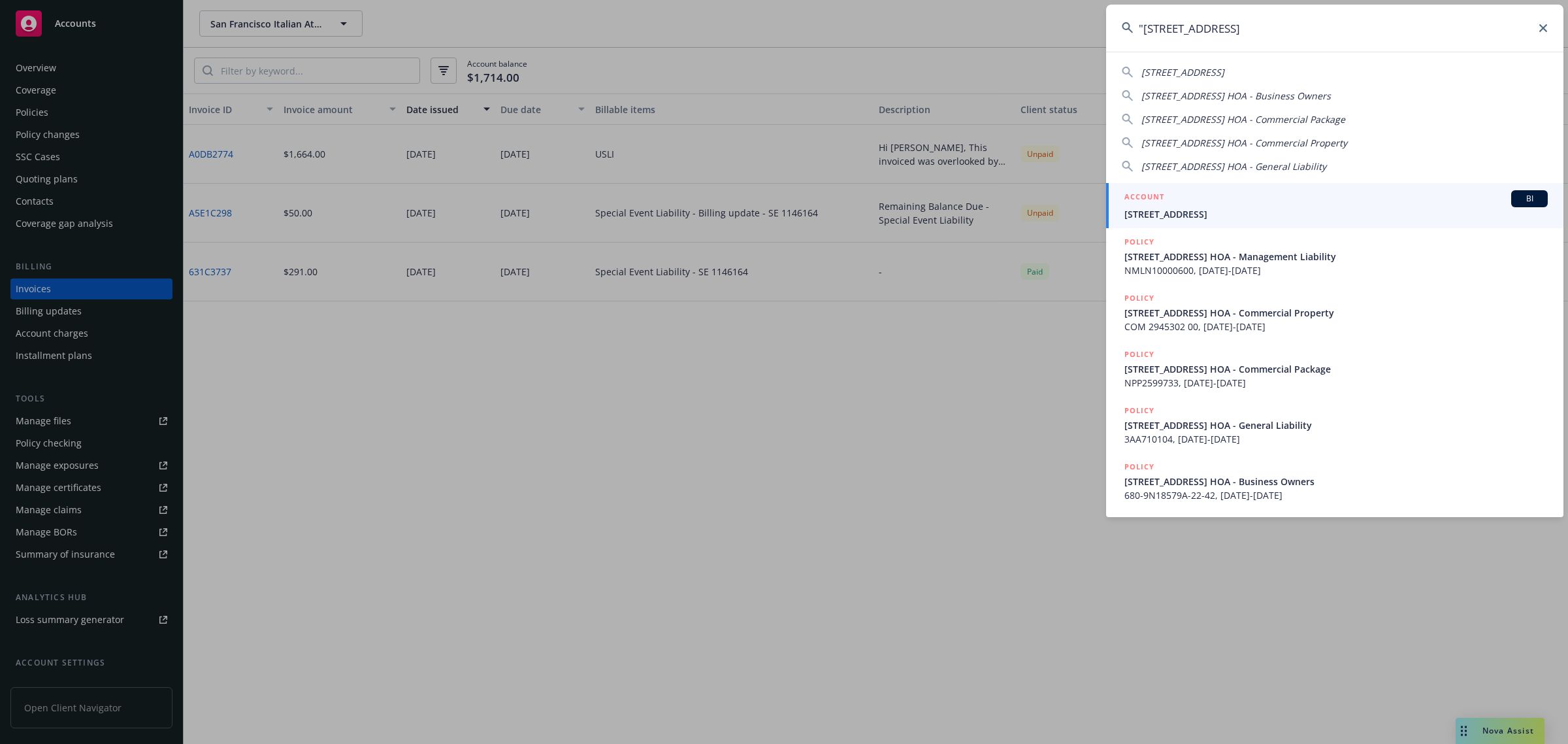
drag, startPoint x: 1147, startPoint y: 28, endPoint x: 1143, endPoint y: 35, distance: 8.1
click at [1145, 28] on input ""2231 20th Street HOA" at bounding box center [1335, 28] width 457 height 47
click at [1142, 35] on input ""2231 20th Street HOA" at bounding box center [1335, 28] width 457 height 47
type input "[STREET_ADDRESS]"
drag, startPoint x: 1193, startPoint y: 211, endPoint x: 1047, endPoint y: 217, distance: 146.1
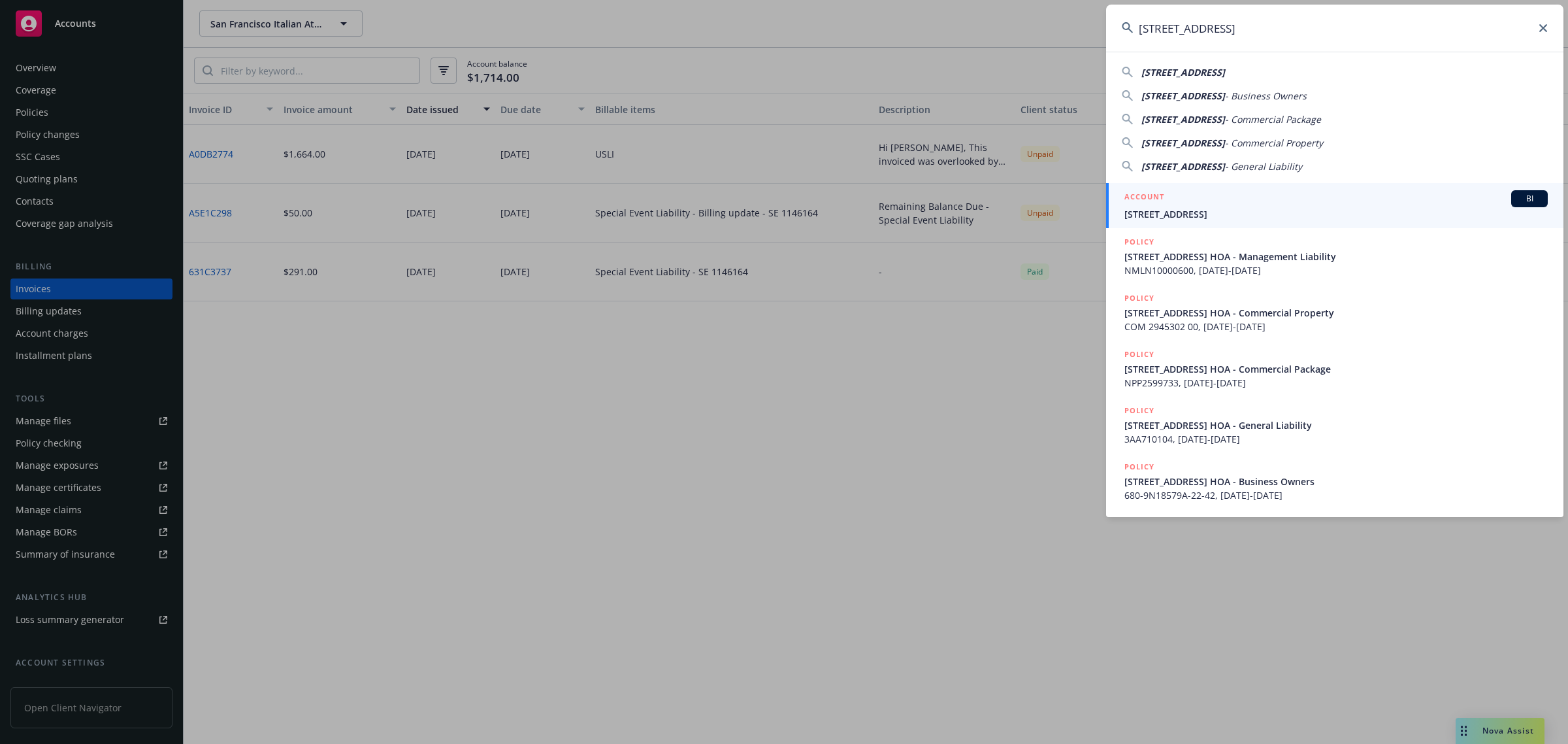
click at [1193, 211] on span "[STREET_ADDRESS]" at bounding box center [1335, 214] width 423 height 14
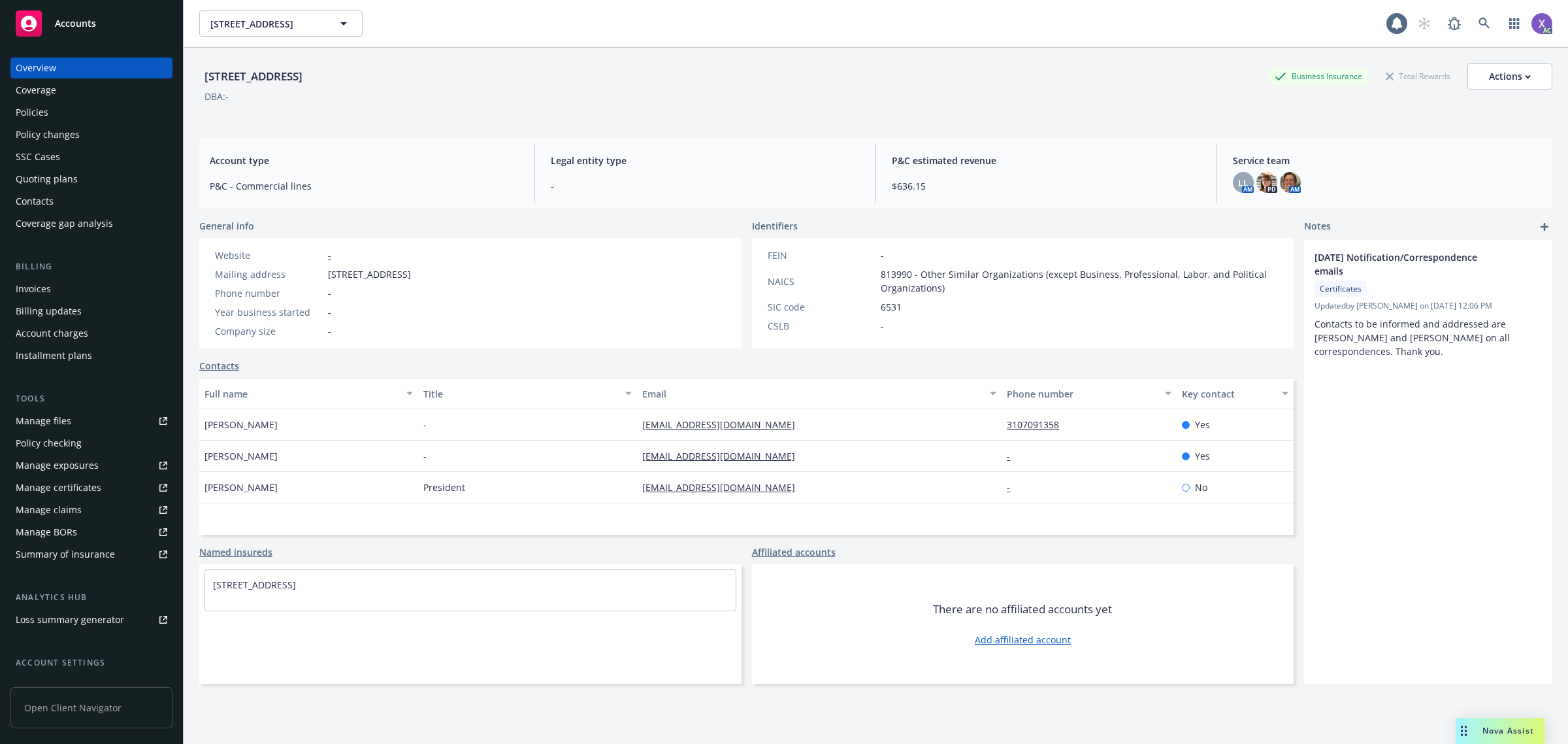
click at [26, 285] on div "Invoices" at bounding box center [33, 289] width 35 height 21
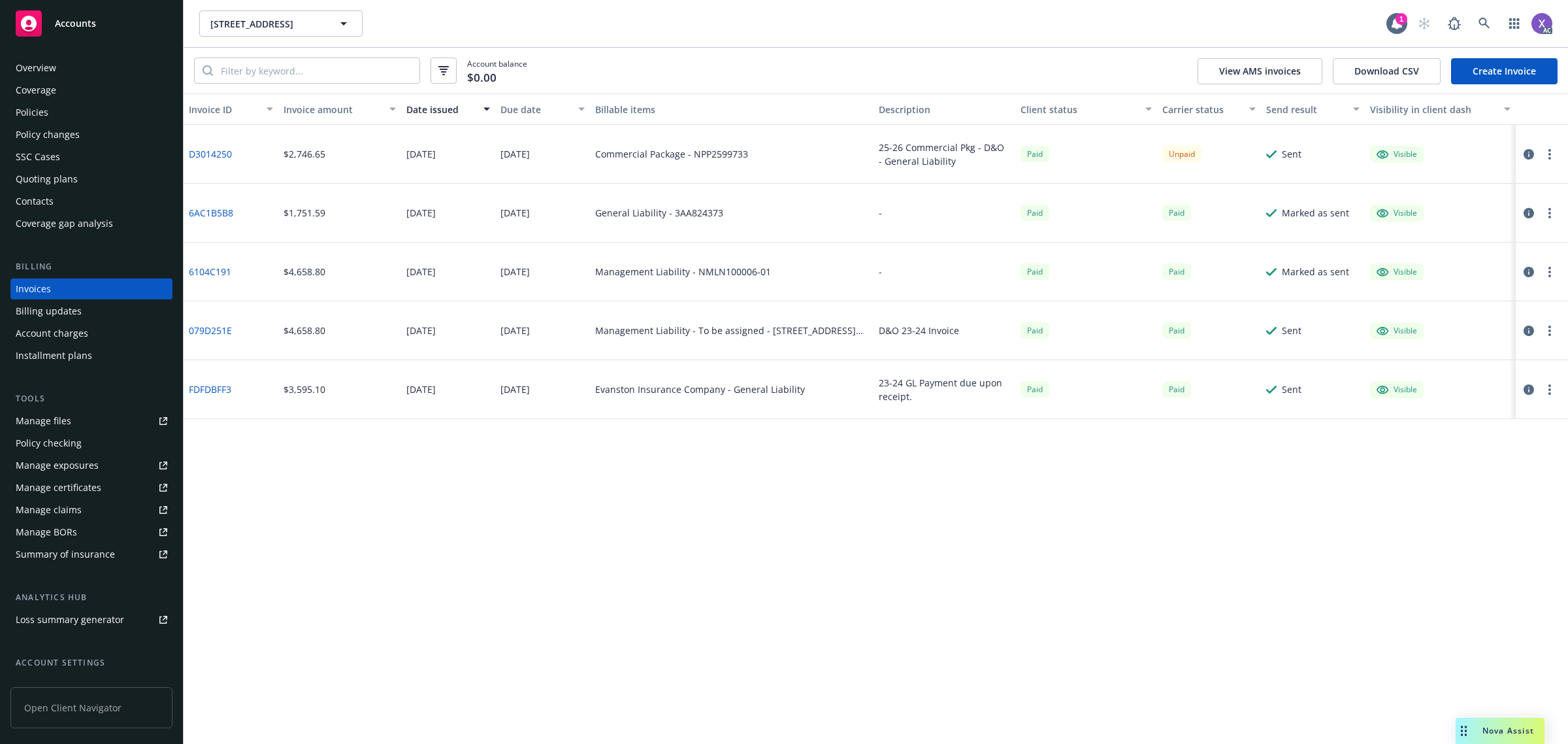
drag, startPoint x: 710, startPoint y: 161, endPoint x: 701, endPoint y: 161, distance: 9.0
click at [708, 161] on div "Commercial Package - NPP2599733" at bounding box center [731, 154] width 283 height 59
click at [691, 155] on div "Commercial Package - NPP2599733" at bounding box center [671, 154] width 153 height 14
drag, startPoint x: 691, startPoint y: 147, endPoint x: 745, endPoint y: 157, distance: 54.9
click at [745, 157] on div "Commercial Package - NPP2599733" at bounding box center [671, 154] width 153 height 14
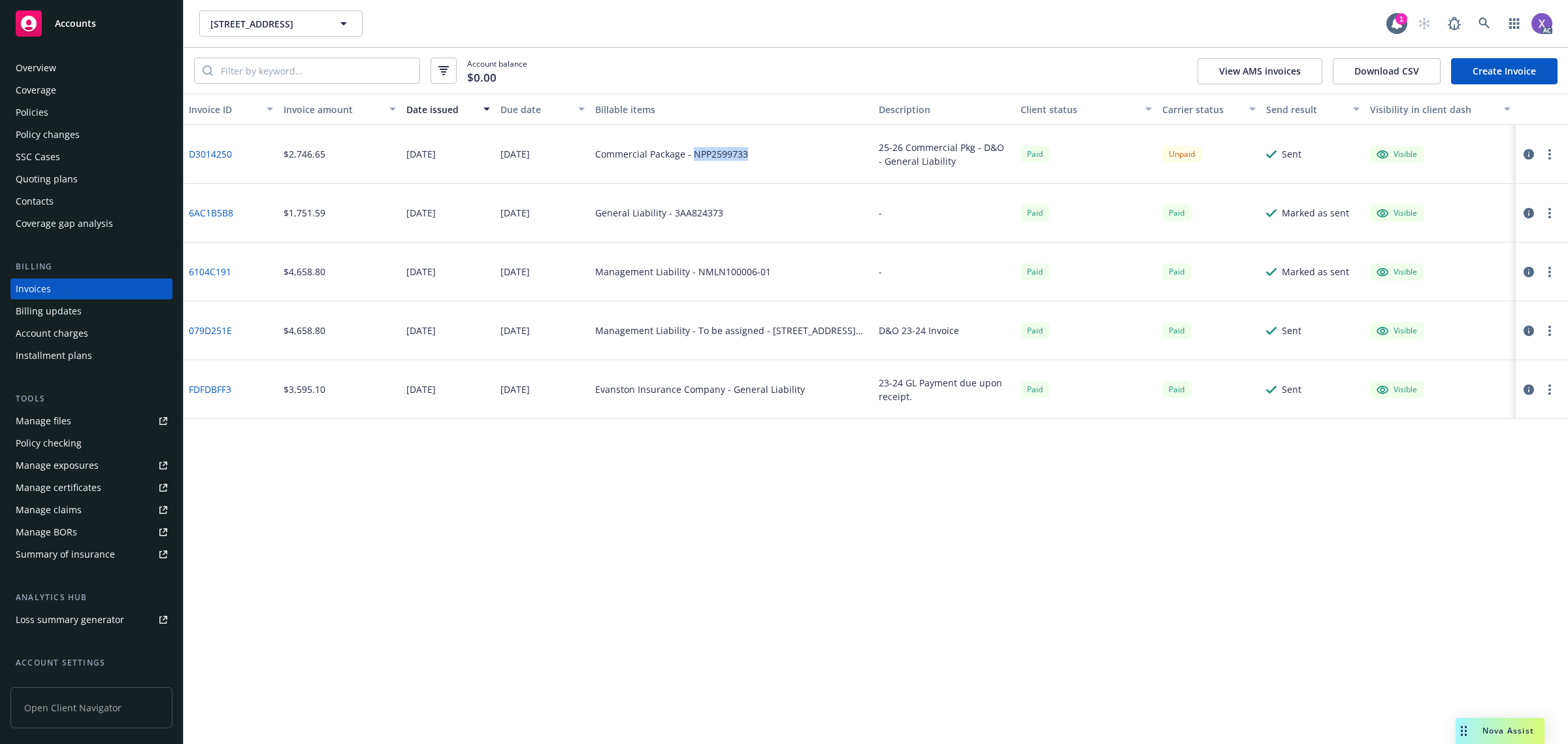
copy div "NPP2599733"
click at [27, 109] on div "Policies" at bounding box center [31, 112] width 33 height 21
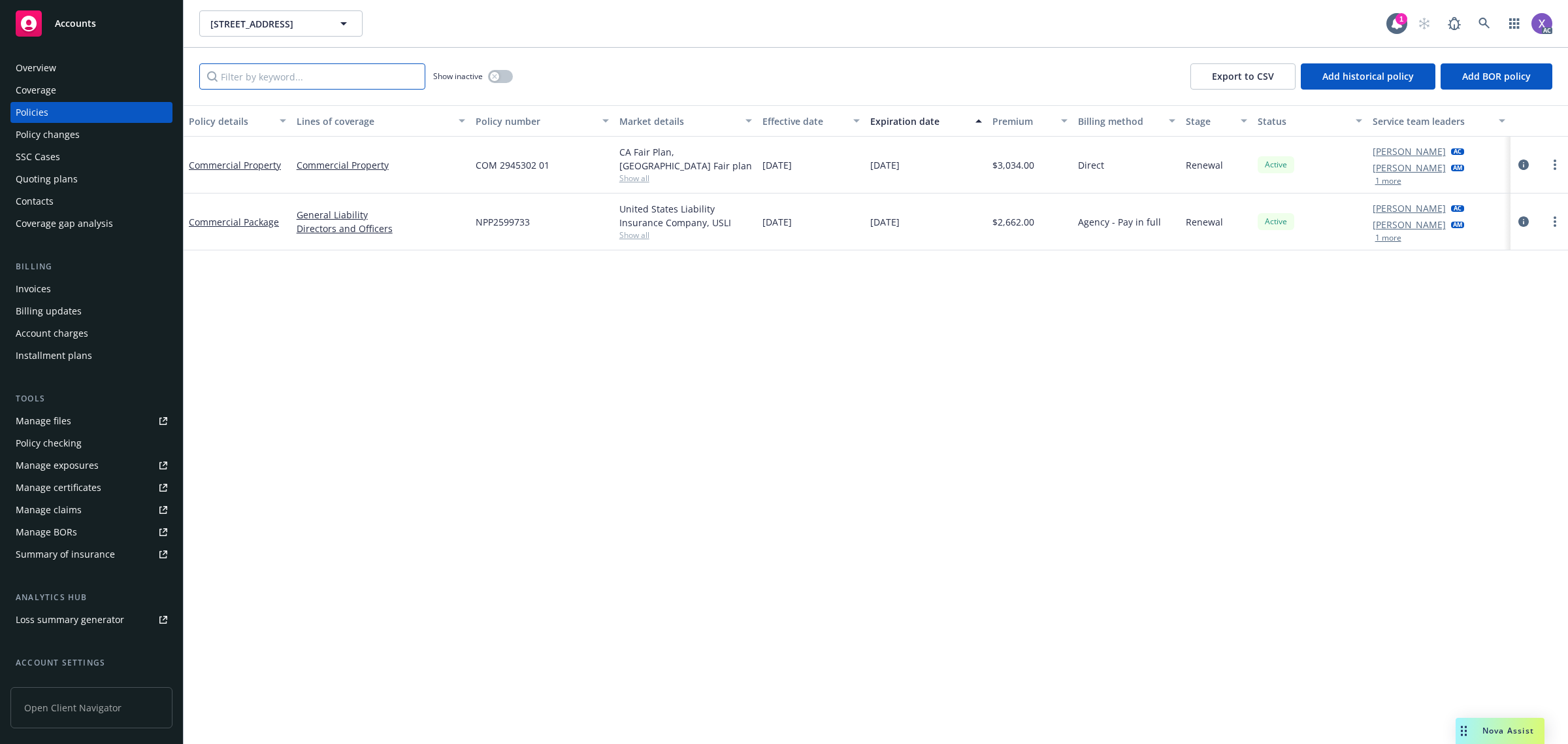
click at [289, 81] on input "Filter by keyword..." at bounding box center [312, 77] width 226 height 26
paste input "NPP2599733"
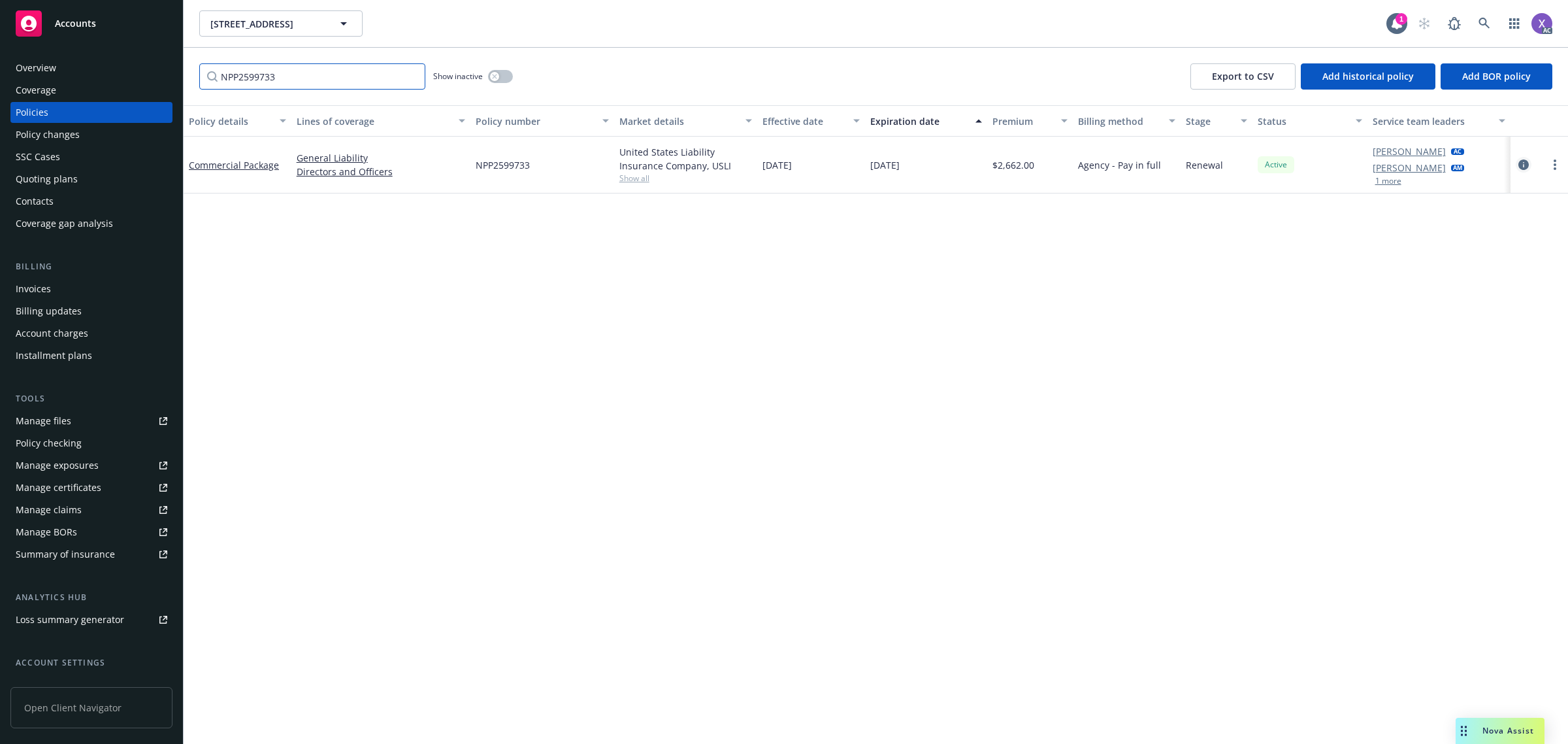
type input "NPP2599733"
click at [1523, 164] on icon "circleInformation" at bounding box center [1523, 165] width 11 height 11
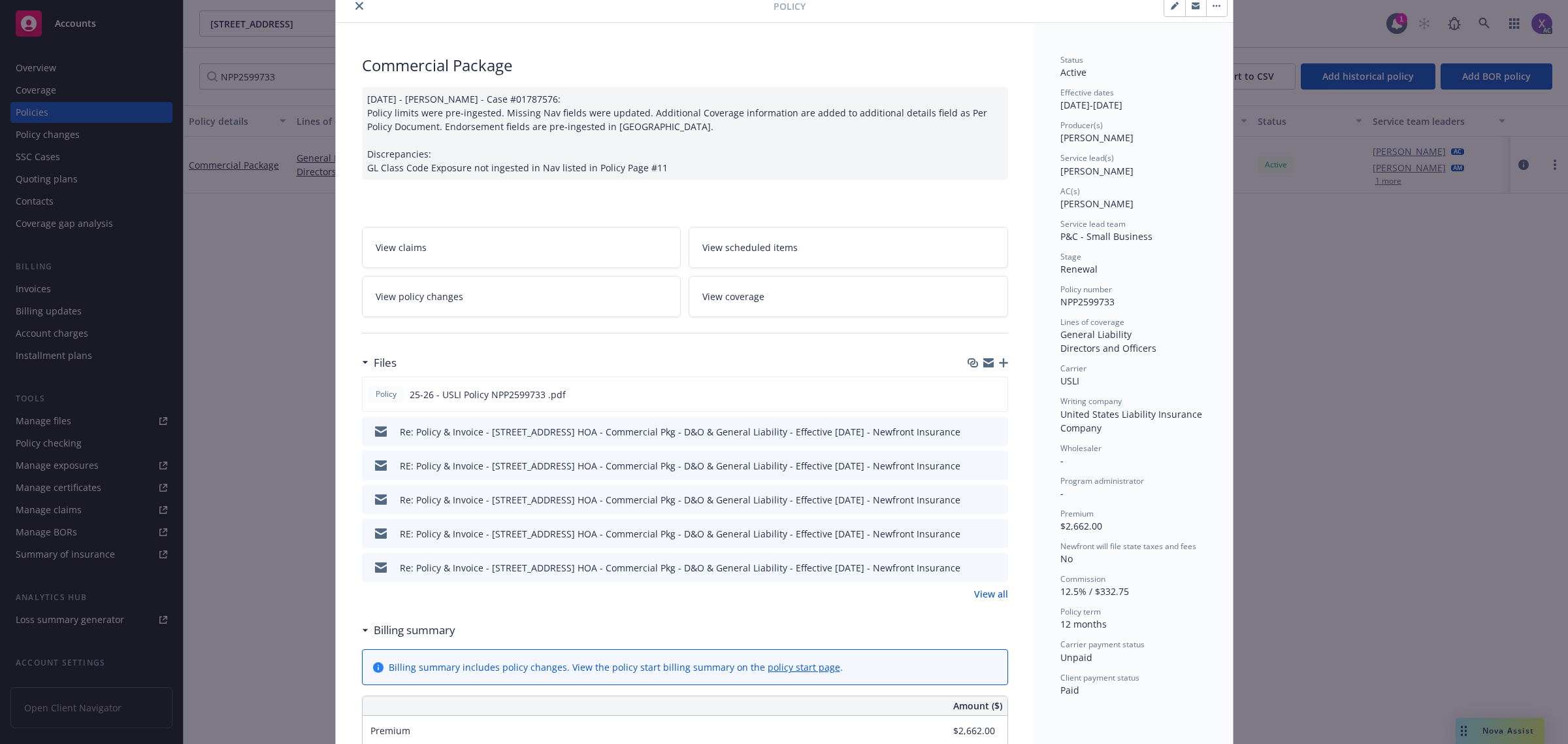
scroll to position [81, 0]
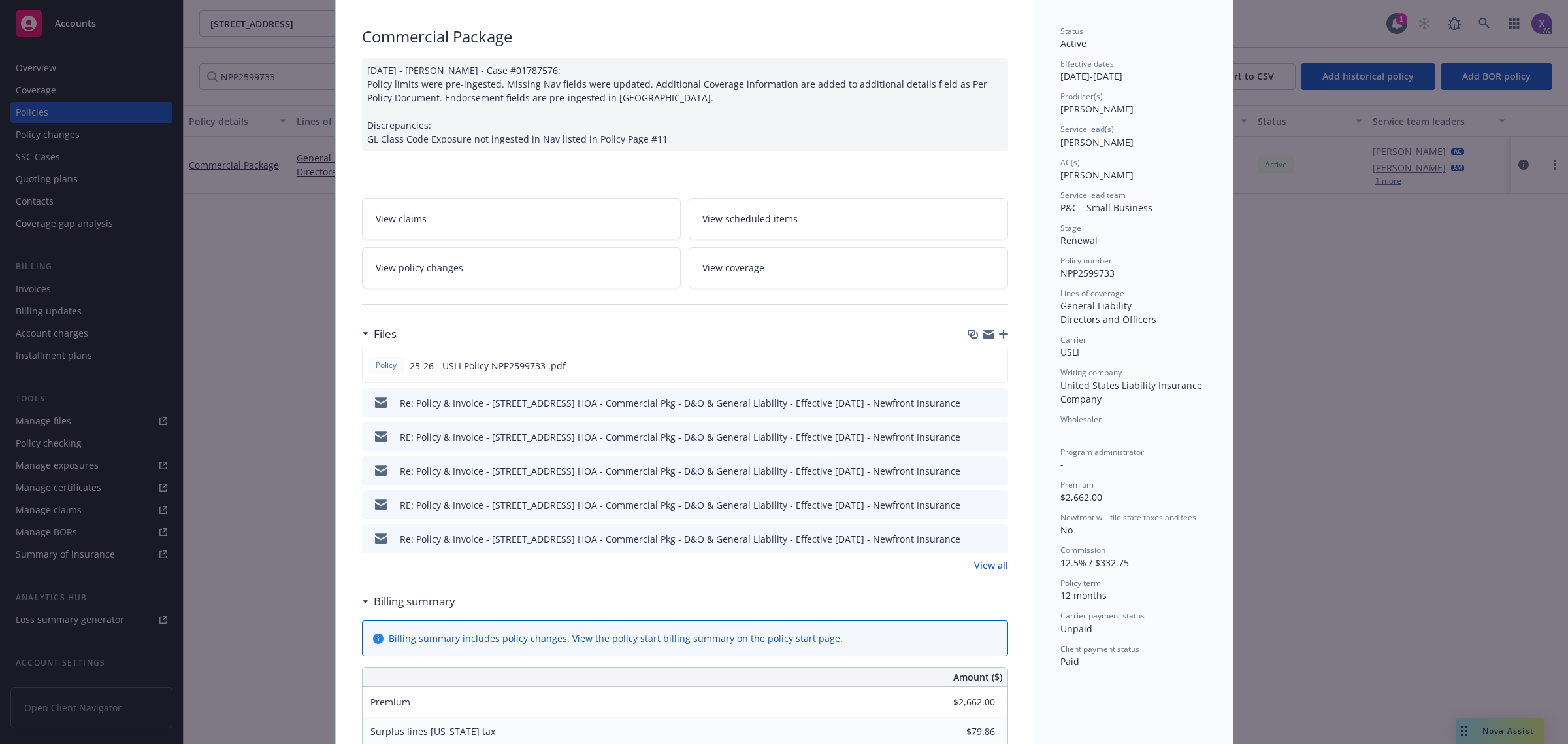
click at [983, 560] on link "View all" at bounding box center [991, 565] width 34 height 14
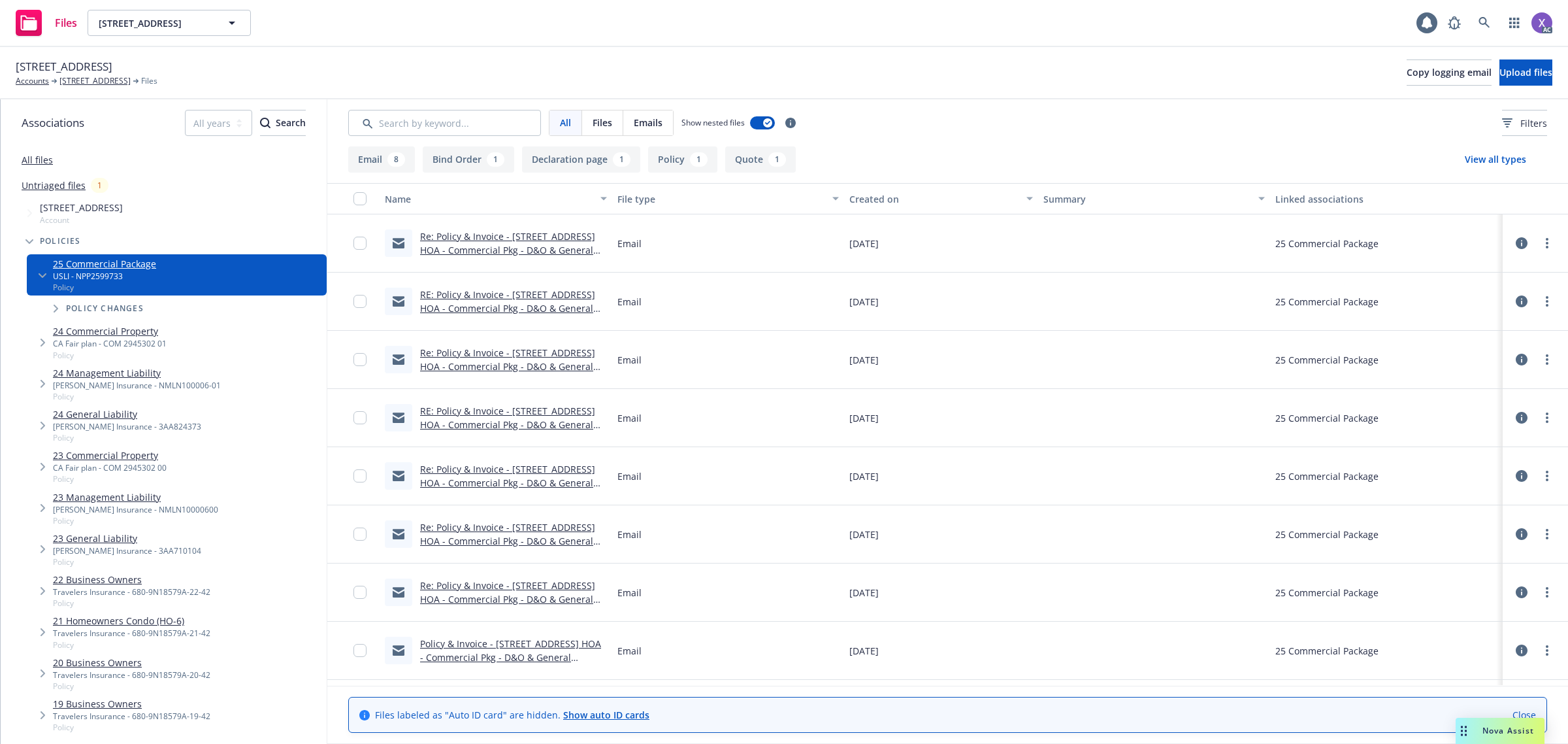
scroll to position [220, 0]
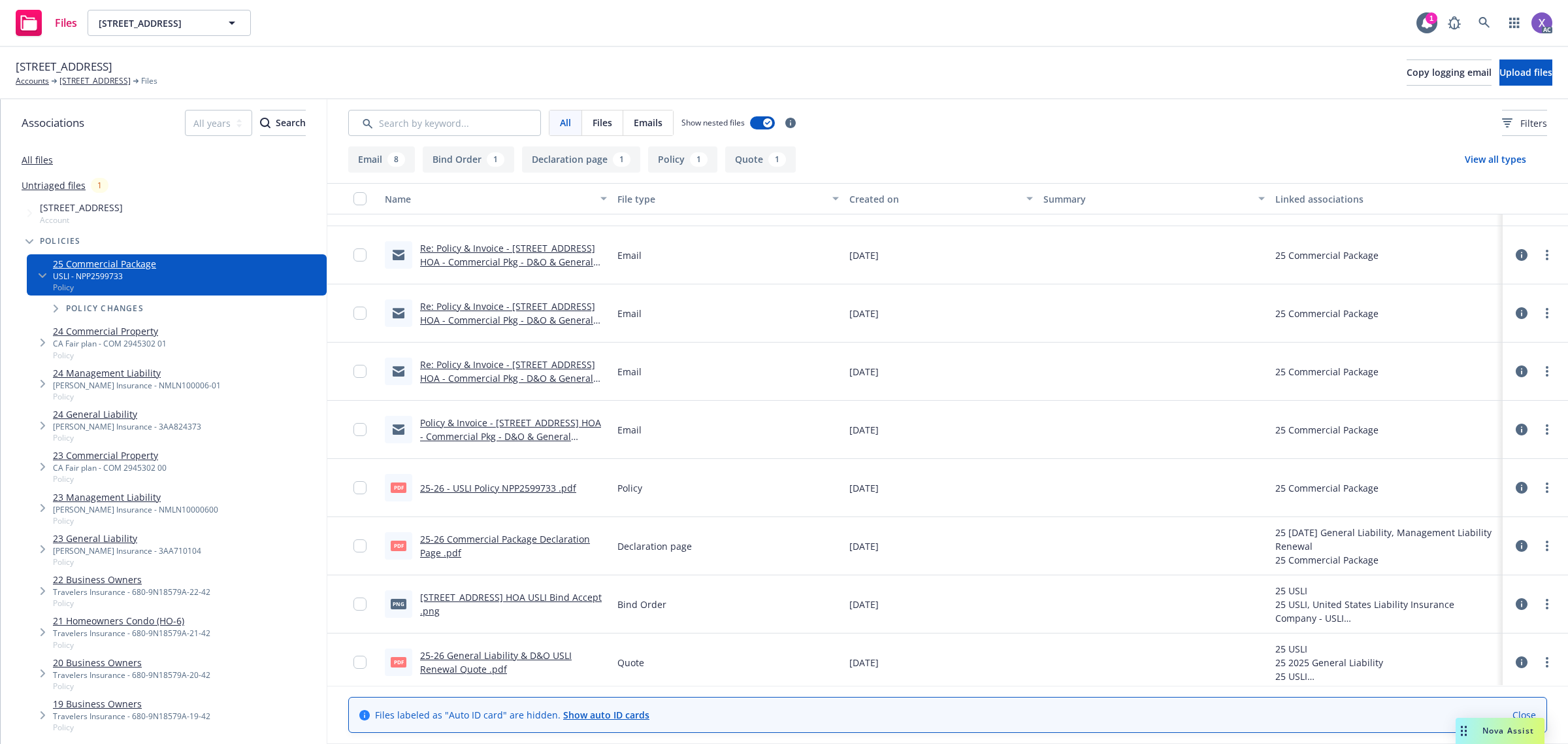
click at [534, 488] on link "25-26 - USLI Policy NPP2599733 .pdf" at bounding box center [497, 488] width 156 height 12
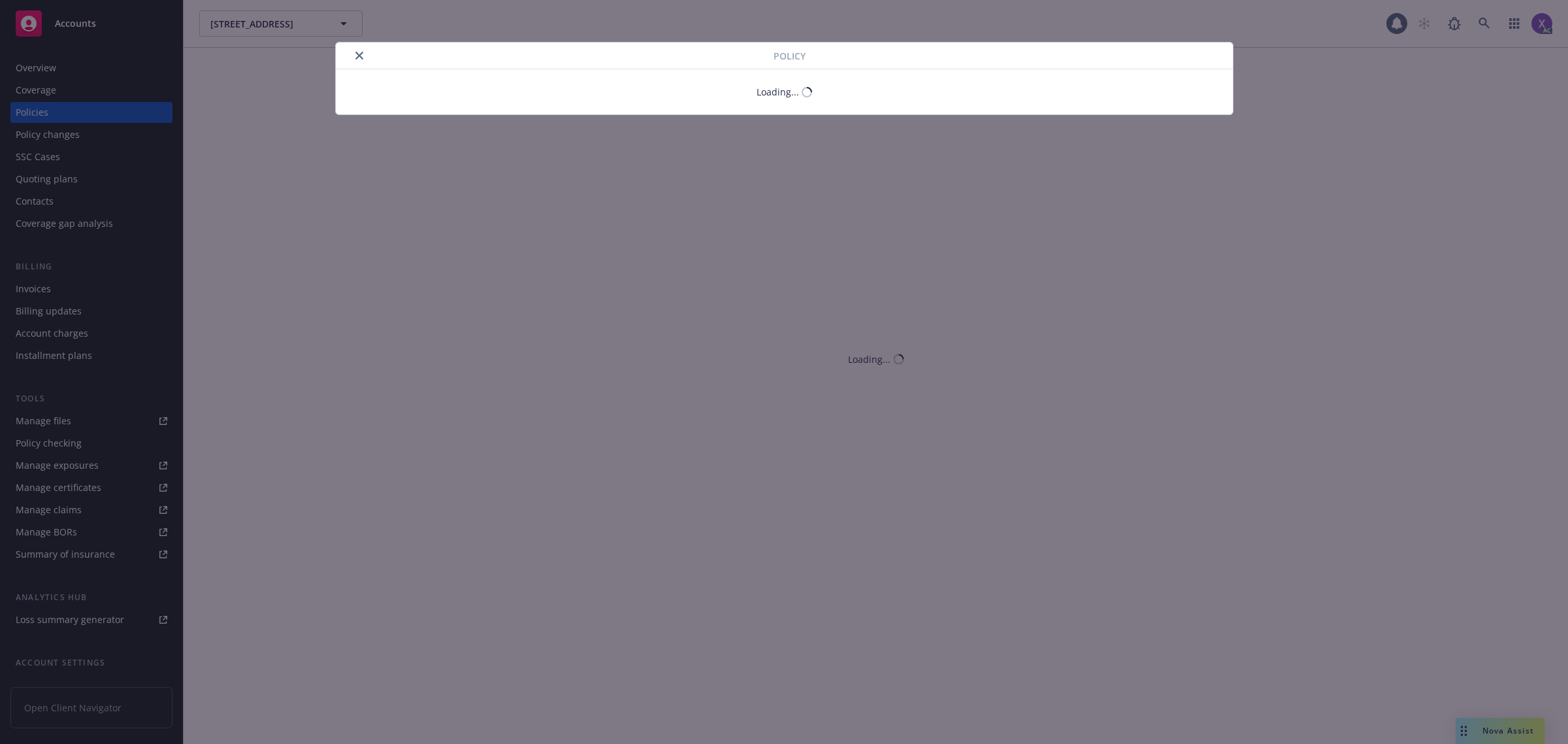
click at [41, 295] on div "Policy Loading..." at bounding box center [784, 372] width 1568 height 744
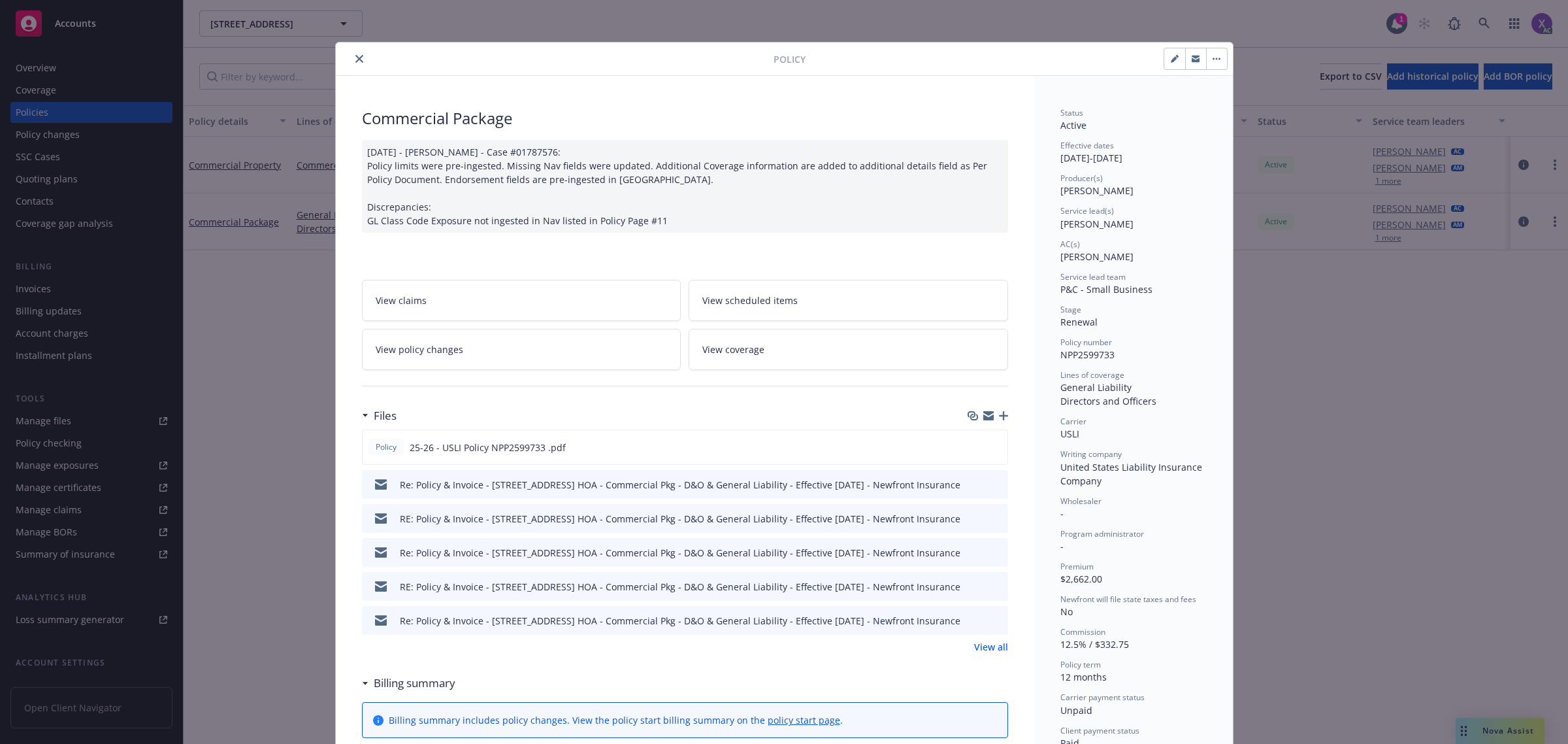
drag, startPoint x: 358, startPoint y: 55, endPoint x: 138, endPoint y: 220, distance: 275.0
click at [359, 55] on button "close" at bounding box center [359, 58] width 15 height 15
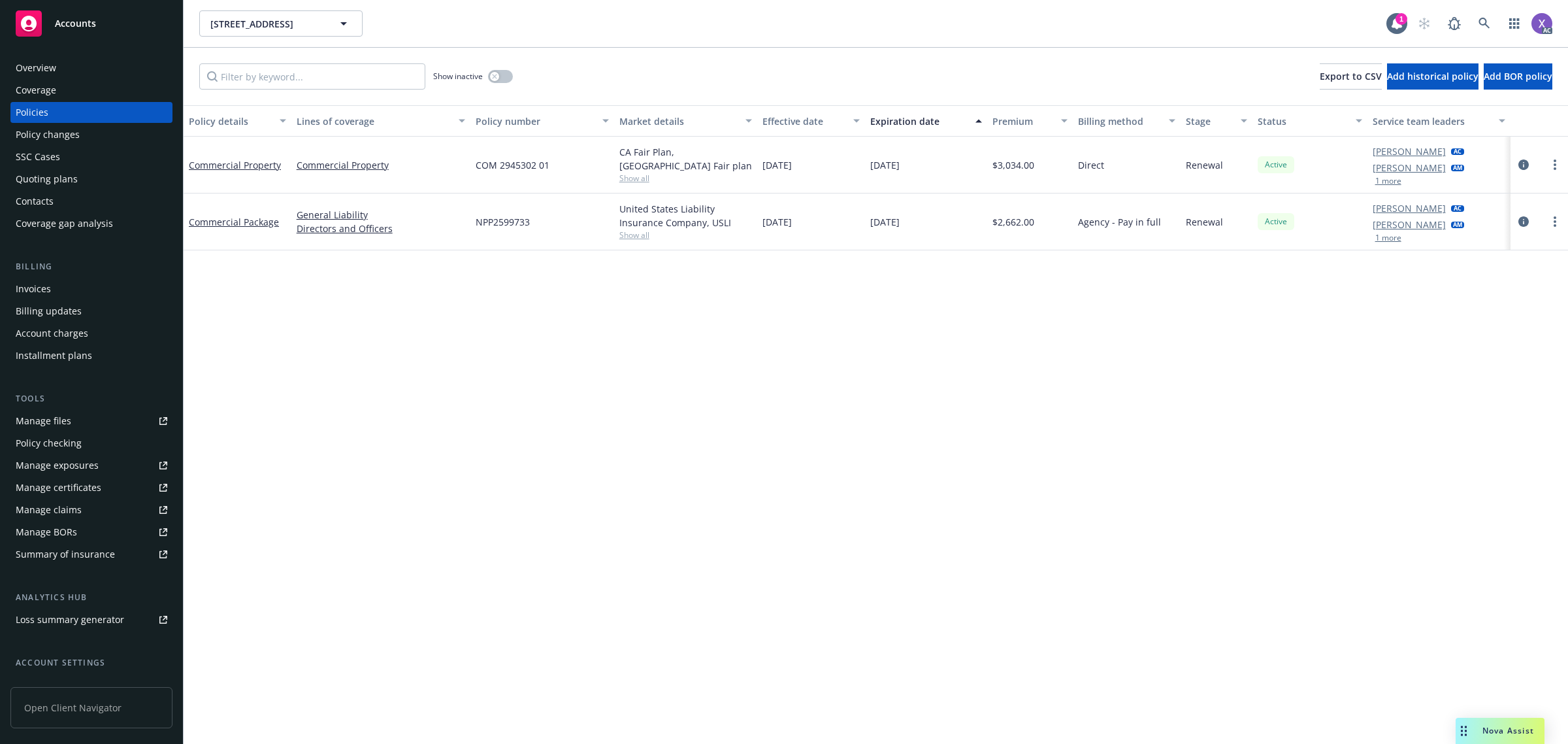
click at [33, 287] on div "Invoices" at bounding box center [33, 289] width 35 height 21
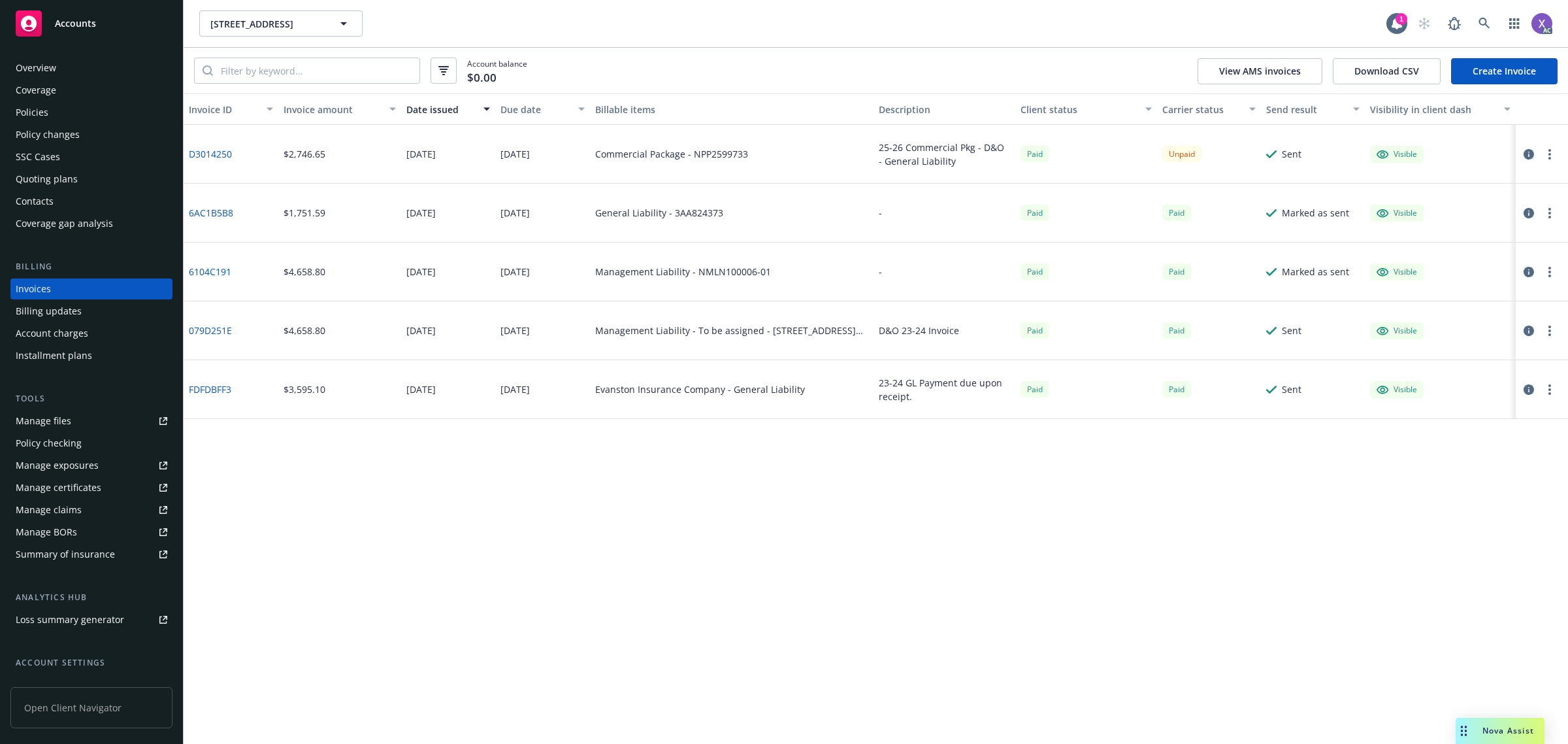
click at [214, 151] on link "D3014250" at bounding box center [210, 154] width 43 height 14
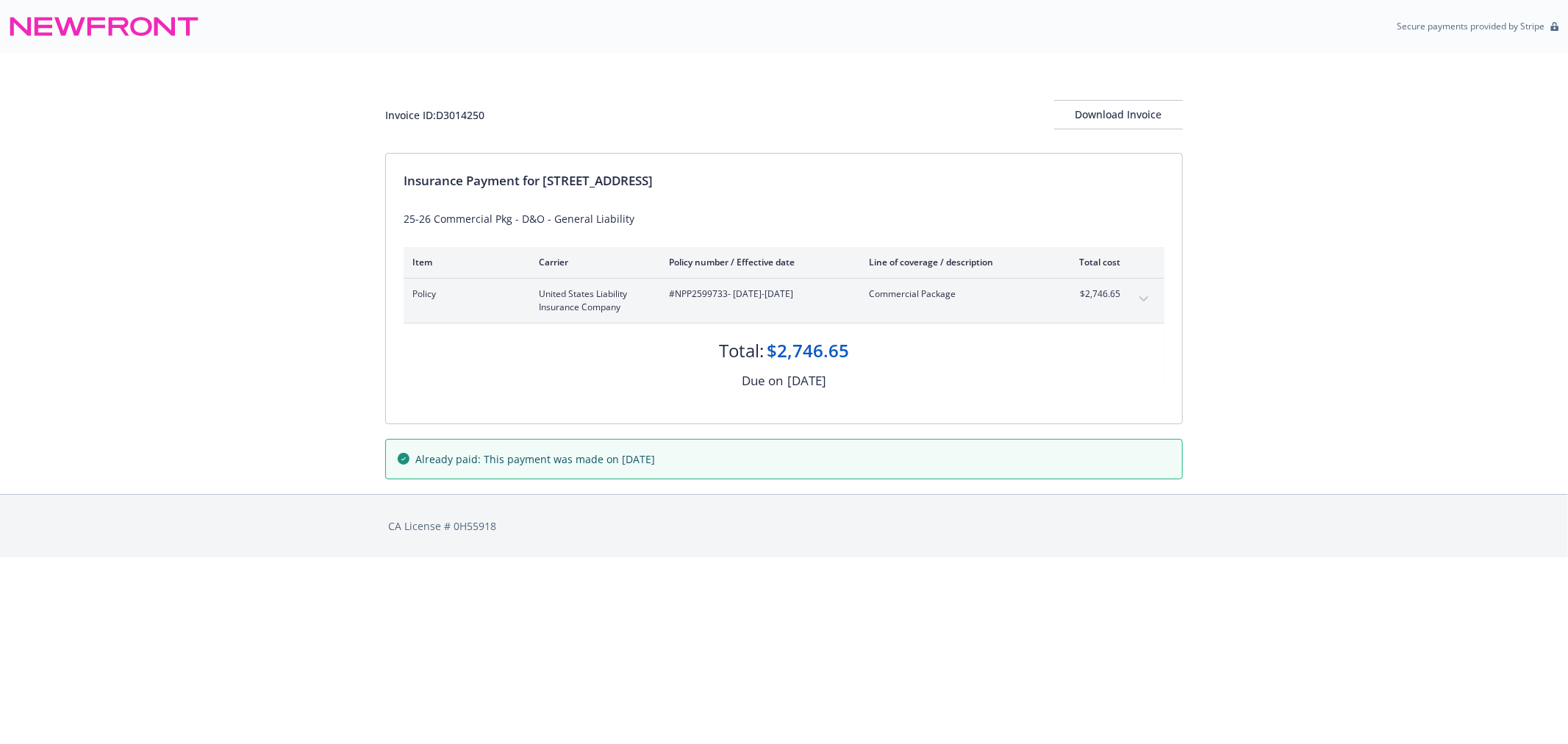
click at [1147, 296] on icon "expand content" at bounding box center [1144, 299] width 9 height 6
